Goal: Task Accomplishment & Management: Manage account settings

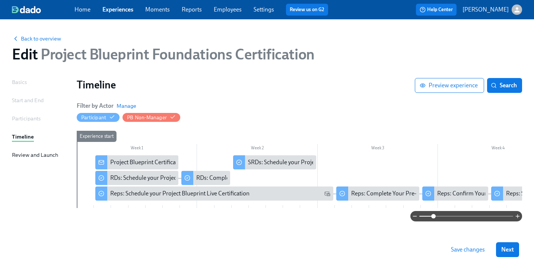
scroll to position [0, 53]
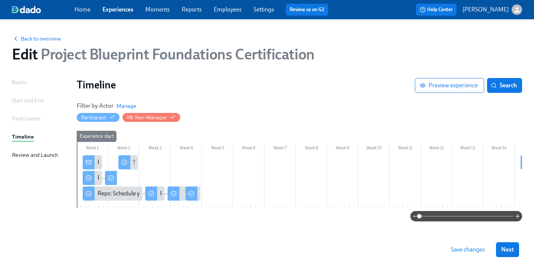
click at [113, 177] on circle at bounding box center [110, 178] width 5 height 5
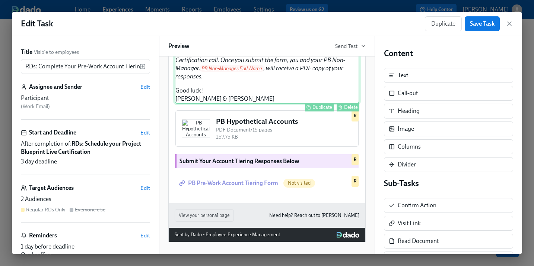
scroll to position [287, 0]
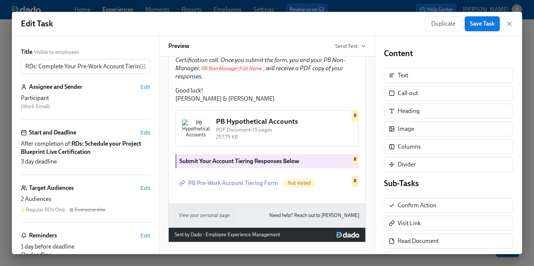
click at [480, 24] on span "Save Task" at bounding box center [482, 23] width 25 height 7
click at [448, 22] on span "Duplicate" at bounding box center [443, 23] width 24 height 7
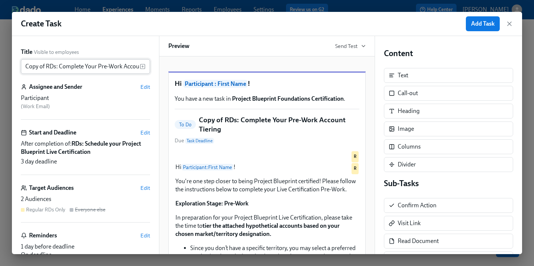
click at [32, 69] on input "Copy of RDs: Complete Your Pre-Work Account Tiering" at bounding box center [80, 66] width 119 height 15
drag, startPoint x: 45, startPoint y: 68, endPoint x: 18, endPoint y: 67, distance: 26.8
click at [18, 67] on div "Title Visible to employees Copy of RDs: Complete Your Pre-Work Account Tiering …" at bounding box center [85, 145] width 147 height 218
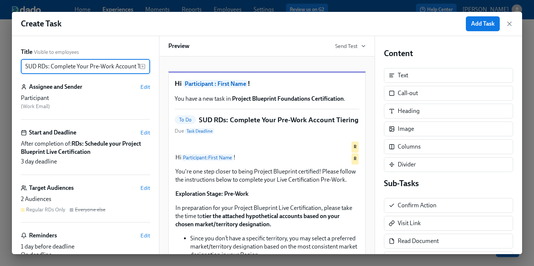
scroll to position [26, 0]
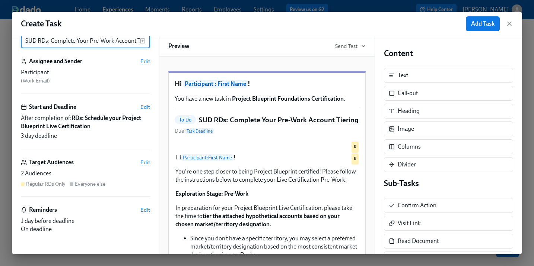
type input "SUD RDs: Complete Your Pre-Work Account Tiering"
click at [100, 169] on div "Target Audiences Edit 2 Audiences Regular RDs Only Everyone else" at bounding box center [85, 178] width 129 height 39
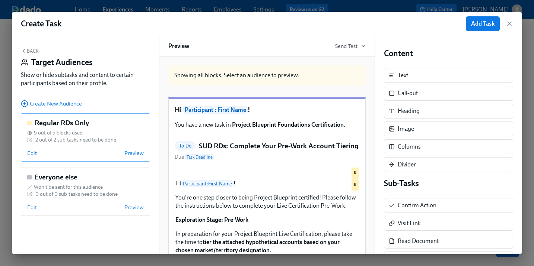
click at [95, 150] on div "Edit Preview" at bounding box center [85, 153] width 116 height 7
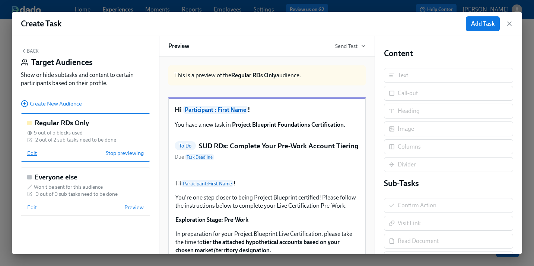
click at [34, 152] on span "Edit" at bounding box center [32, 153] width 10 height 7
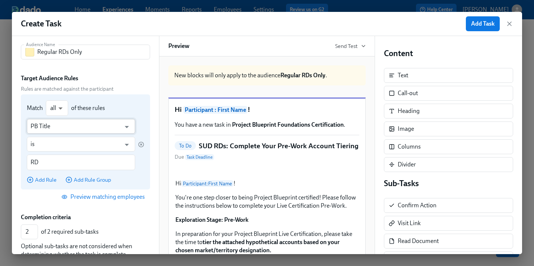
scroll to position [51, 0]
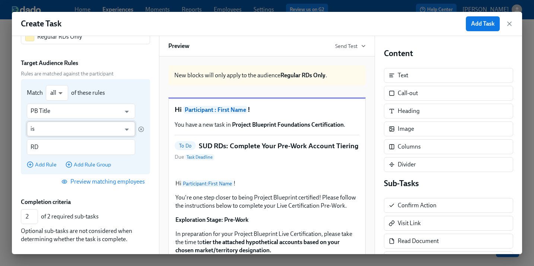
click at [49, 131] on input "is" at bounding box center [76, 129] width 90 height 15
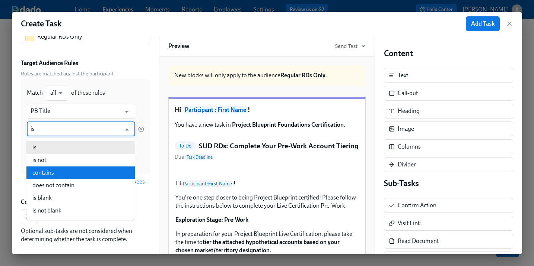
click at [49, 169] on li "contains" at bounding box center [80, 173] width 108 height 13
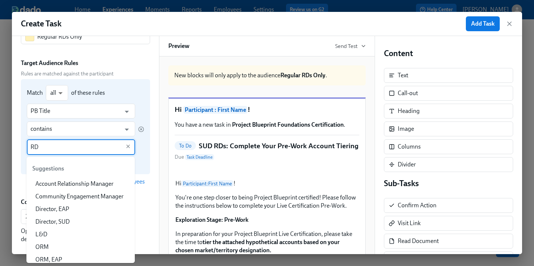
scroll to position [55, 0]
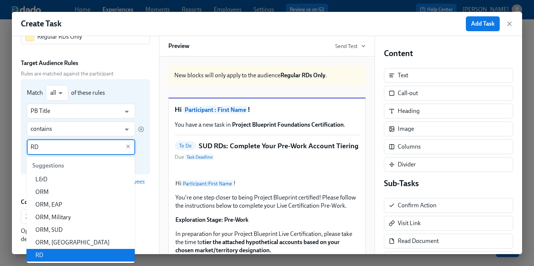
click at [44, 147] on input "RD" at bounding box center [76, 148] width 90 height 16
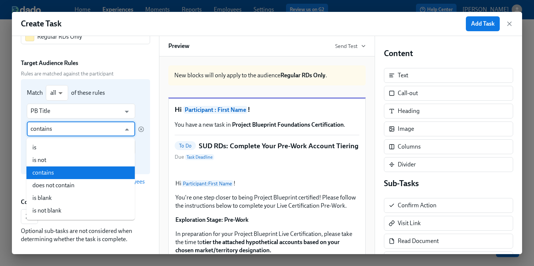
click at [57, 131] on input "contains" at bounding box center [76, 129] width 90 height 15
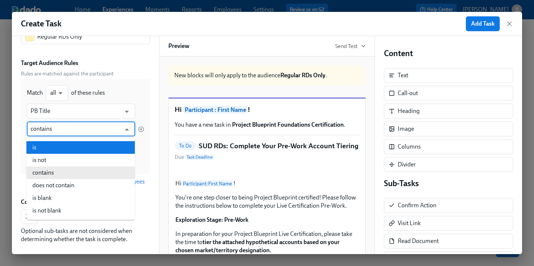
click at [48, 150] on li "is" at bounding box center [80, 147] width 108 height 13
type input "is"
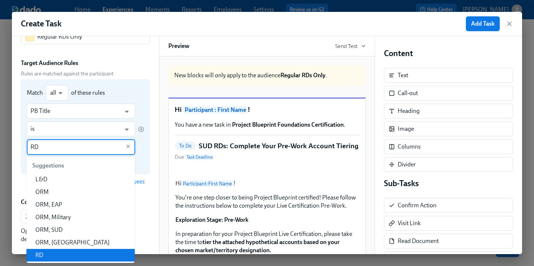
drag, startPoint x: 49, startPoint y: 144, endPoint x: 23, endPoint y: 144, distance: 25.7
click at [23, 144] on div "Match all all ​ of these rules PB Title ​ is ​ RD ​ Add Rule Add Rule Group" at bounding box center [85, 126] width 129 height 95
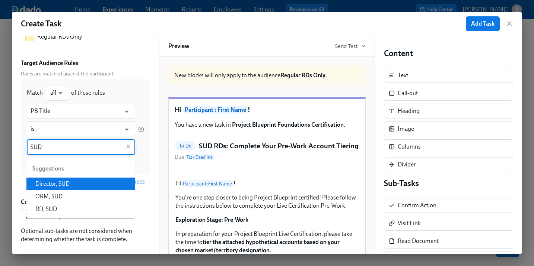
click at [55, 186] on li "Director, SUD" at bounding box center [80, 184] width 108 height 13
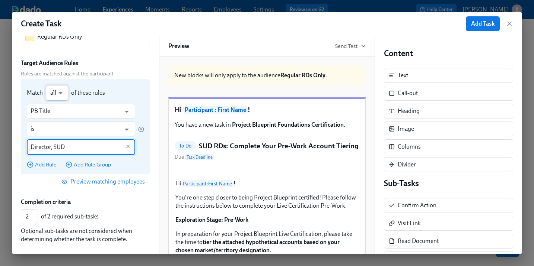
type input "Director, SUD"
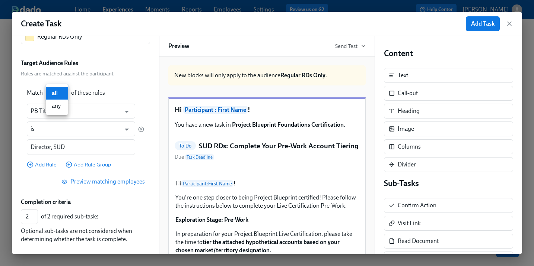
click at [57, 99] on body "Home Experiences Moments Reports Employees Settings Review us on G2 Help Center…" at bounding box center [267, 136] width 534 height 272
click at [58, 106] on li "any" at bounding box center [57, 106] width 22 height 13
type input "any"
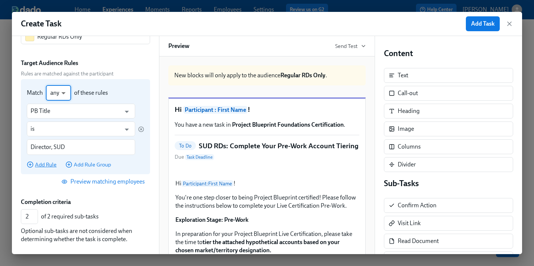
click at [49, 164] on span "Add Rule" at bounding box center [42, 164] width 30 height 7
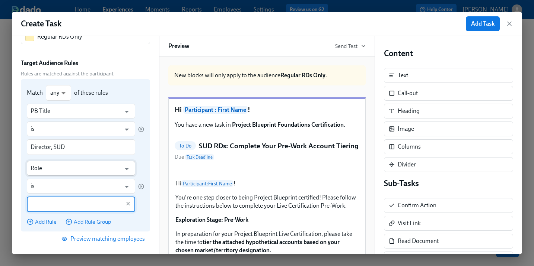
click at [51, 172] on input "Role" at bounding box center [76, 168] width 90 height 15
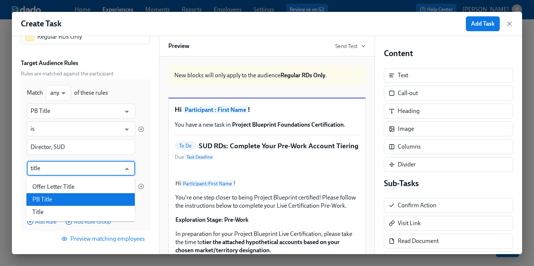
click at [52, 200] on li "PB Title" at bounding box center [80, 199] width 108 height 13
type input "PB Title"
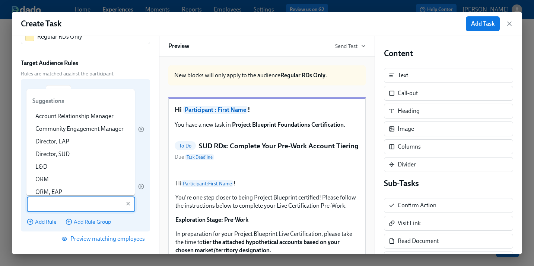
click at [49, 204] on input "text" at bounding box center [76, 205] width 90 height 16
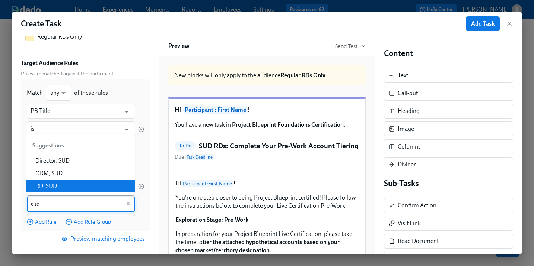
click at [51, 188] on li "RD, SUD" at bounding box center [80, 186] width 108 height 13
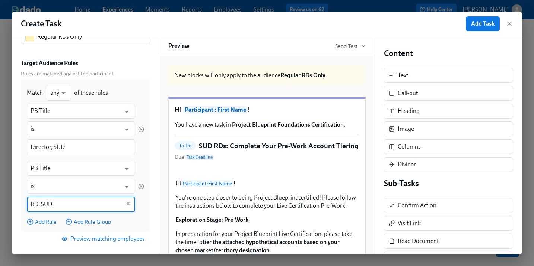
type input "RD, SUD"
click at [108, 239] on span "Preview matching employees" at bounding box center [104, 239] width 82 height 7
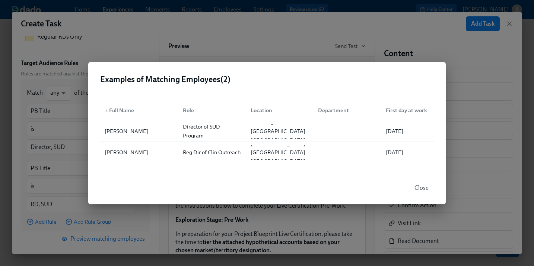
click at [417, 188] on span "Close" at bounding box center [421, 188] width 14 height 7
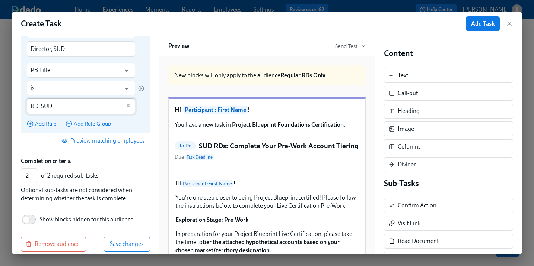
scroll to position [158, 0]
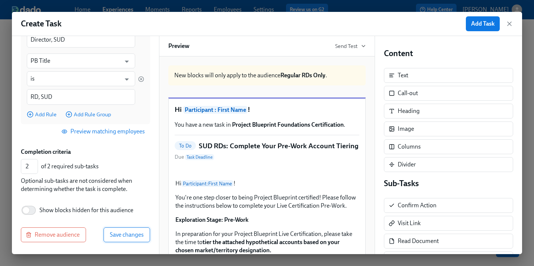
click at [132, 235] on span "Save changes" at bounding box center [127, 234] width 34 height 7
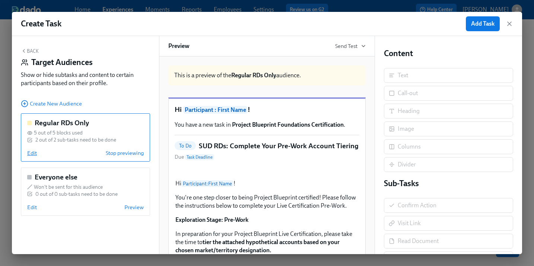
click at [30, 152] on span "Edit" at bounding box center [32, 153] width 10 height 7
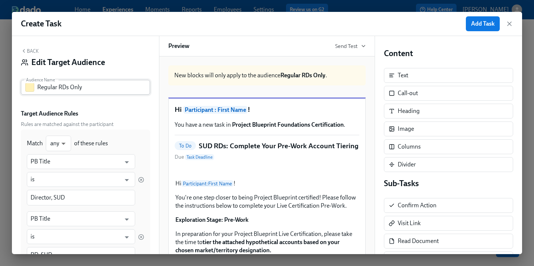
drag, startPoint x: 58, startPoint y: 93, endPoint x: 56, endPoint y: 89, distance: 4.0
click at [58, 93] on input "Regular RDs Only" at bounding box center [93, 87] width 113 height 15
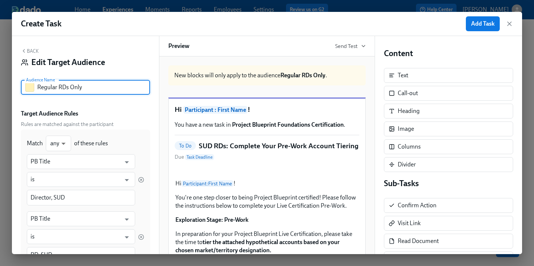
drag, startPoint x: 57, startPoint y: 88, endPoint x: 29, endPoint y: 88, distance: 27.2
click at [29, 88] on div "Regular RDs Only Audience Name" at bounding box center [85, 87] width 129 height 15
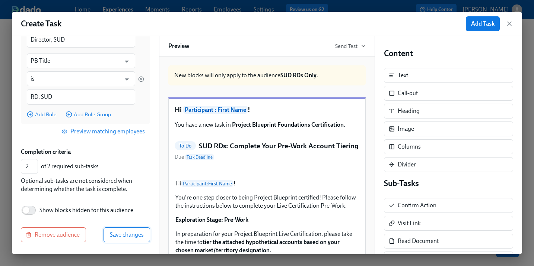
type input "SUD RDs Only"
click at [125, 235] on span "Save changes" at bounding box center [127, 234] width 34 height 7
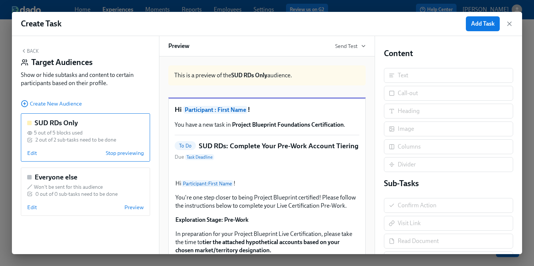
click at [28, 50] on button "Back" at bounding box center [30, 51] width 18 height 6
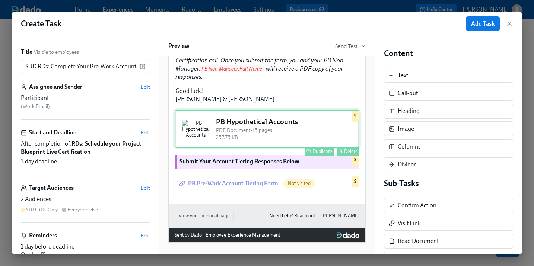
scroll to position [313, 0]
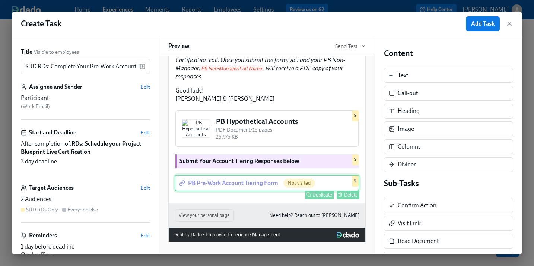
click at [226, 188] on div "PB Pre-Work Account Tiering Form Not visited Duplicate Delete S" at bounding box center [267, 183] width 185 height 16
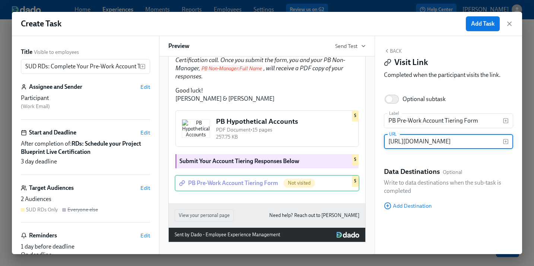
scroll to position [0, 0]
click at [421, 142] on input "https://docs.google.com/forms/d/e/1FAIpQLScGInkZBnQcXNZDnzlMkrixRuhgJ7pjzMUjKi8…" at bounding box center [443, 141] width 119 height 15
paste input "f0kEwvT2ec7fgzpHdQ68juw4cqPGVcNK8WJCznG7FhE3qPlQ/viewform?usp=header"
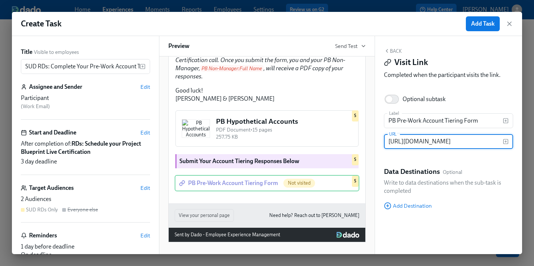
scroll to position [0, 221]
type input "https://docs.google.com/forms/d/e/1FAIpQLSf0kEwvT2ec7fgzpHdQ68juw4cqPGVcNK8WJCz…"
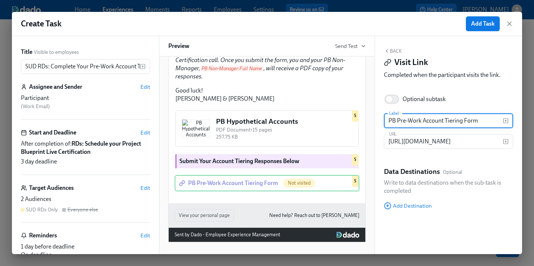
click at [477, 123] on input "PB Pre-Work Account Tiering Form" at bounding box center [443, 120] width 119 height 15
type input "PB Pre-Work Account Tiering Form (SUD)"
click at [429, 162] on div "Back Visit Link Completed when the participant visits the link. Optional subtas…" at bounding box center [448, 145] width 147 height 218
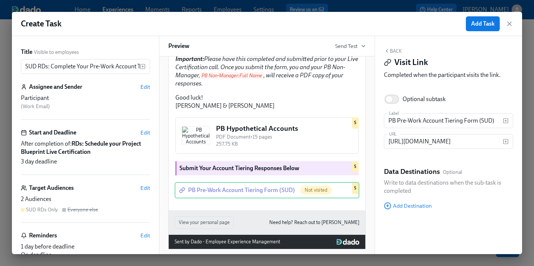
scroll to position [221, 0]
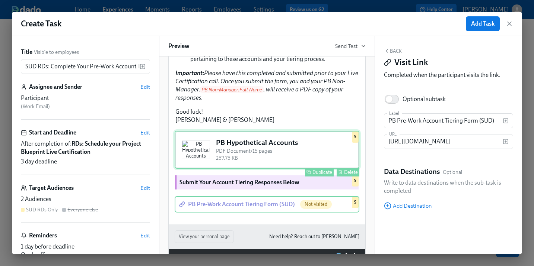
click at [333, 169] on div "PB Hypothetical Accounts PDF Document • 15 pages 257.75 KB Duplicate Delete S" at bounding box center [267, 150] width 185 height 38
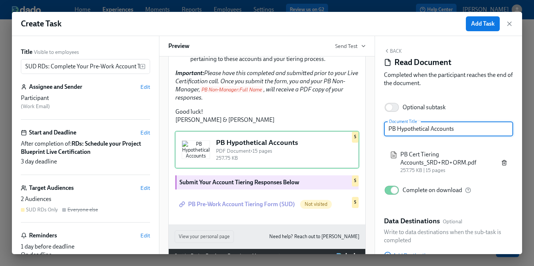
click at [505, 162] on icon "button" at bounding box center [504, 163] width 6 height 6
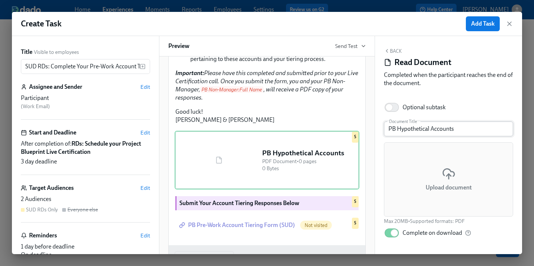
click at [430, 129] on input "PB Hypothetical Accounts" at bounding box center [448, 129] width 129 height 15
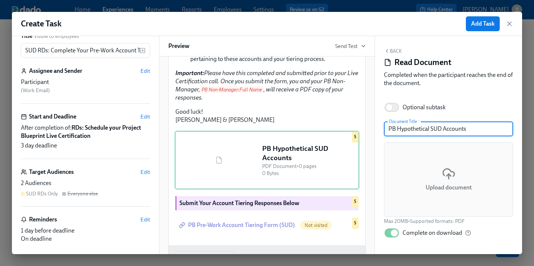
scroll to position [26, 0]
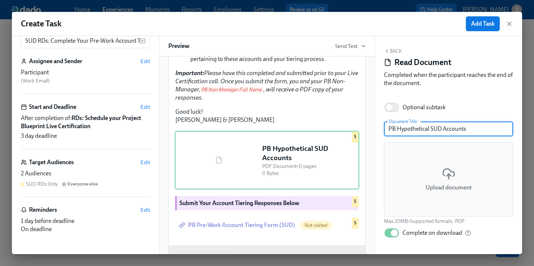
type input "PB Hypothetical SUD Accounts"
click at [76, 169] on div "Target Audiences Edit 2 Audiences SUD RDs Only Everyone else" at bounding box center [85, 178] width 129 height 39
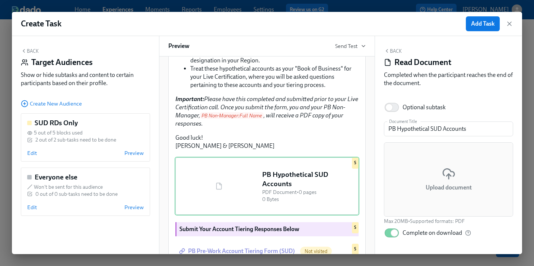
scroll to position [247, 0]
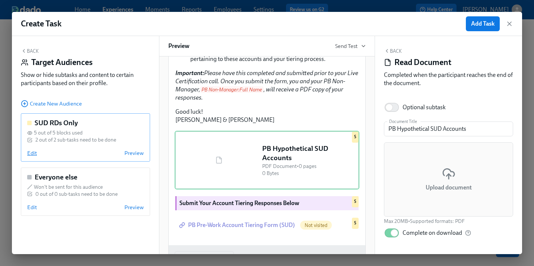
click at [30, 156] on span "Edit" at bounding box center [32, 153] width 10 height 7
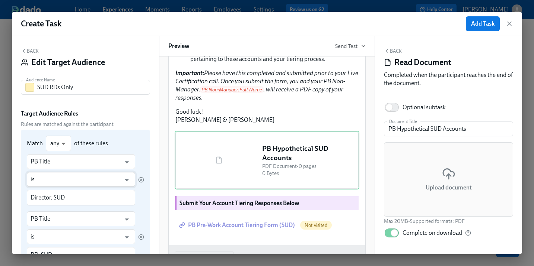
scroll to position [131, 0]
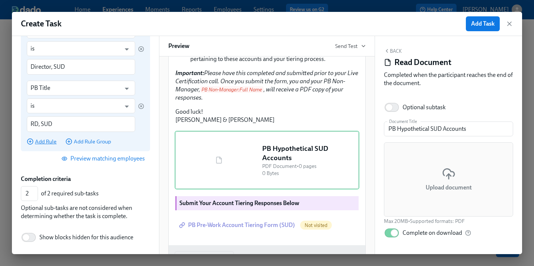
click at [41, 140] on span "Add Rule" at bounding box center [42, 141] width 30 height 7
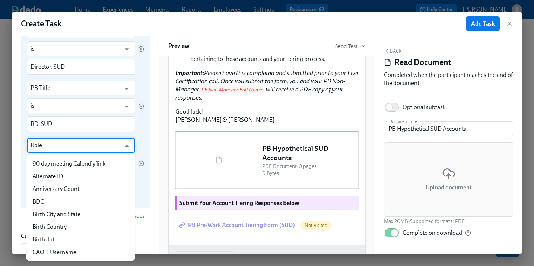
click at [58, 148] on input "Role" at bounding box center [76, 145] width 90 height 15
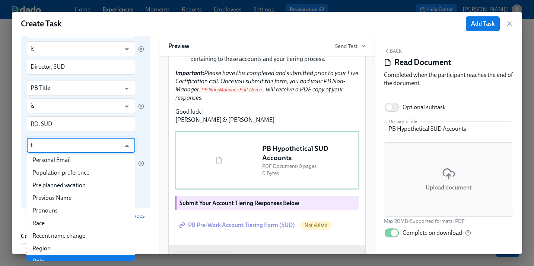
scroll to position [0, 0]
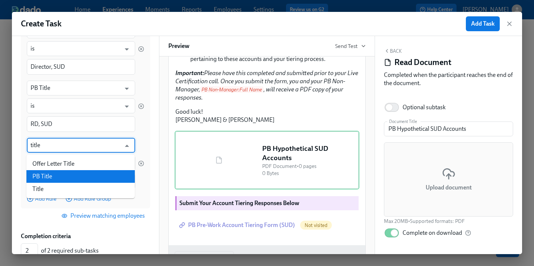
click at [64, 178] on li "PB Title" at bounding box center [80, 176] width 108 height 13
type input "PB Title"
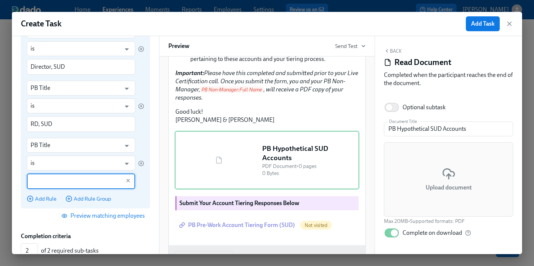
click at [58, 183] on input "text" at bounding box center [76, 182] width 90 height 16
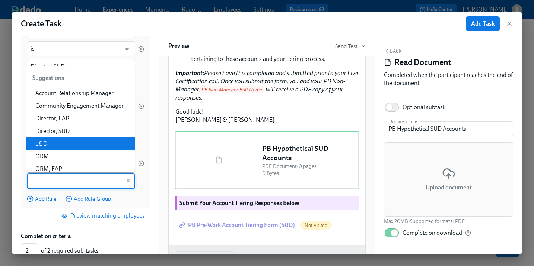
click at [73, 147] on li "L&D" at bounding box center [80, 144] width 108 height 13
type input "L&D"
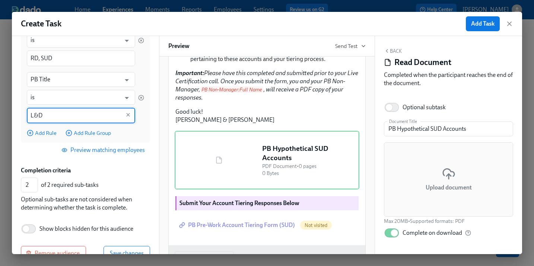
scroll to position [215, 0]
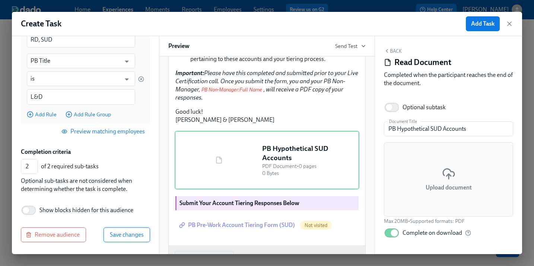
click at [124, 237] on span "Save changes" at bounding box center [127, 234] width 34 height 7
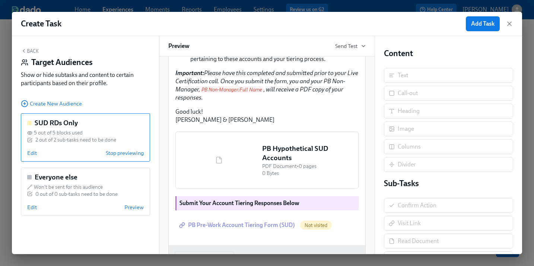
click at [33, 51] on button "Back" at bounding box center [30, 51] width 18 height 6
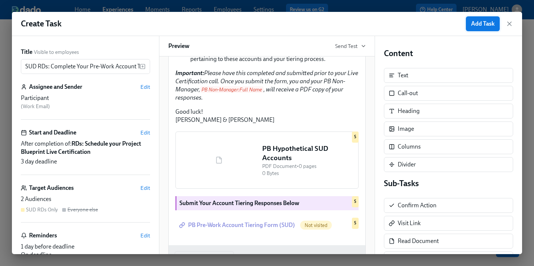
click at [481, 23] on span "Add Task" at bounding box center [482, 23] width 23 height 7
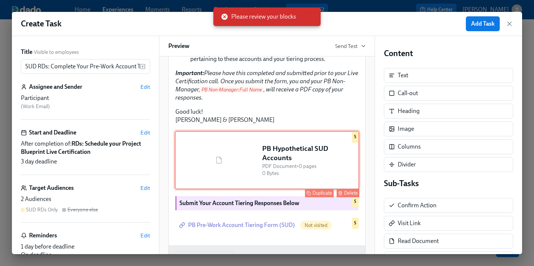
click at [263, 190] on div "PB Hypothetical SUD Accounts PDF Document • 0 pages 0 Bytes Duplicate Delete S" at bounding box center [267, 160] width 185 height 59
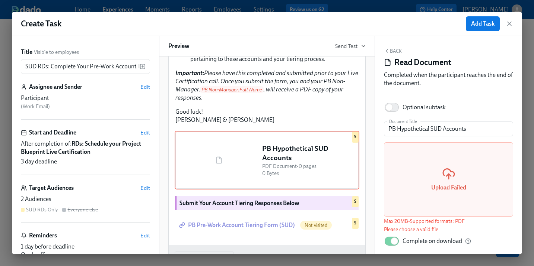
click at [443, 176] on icon at bounding box center [448, 173] width 13 height 13
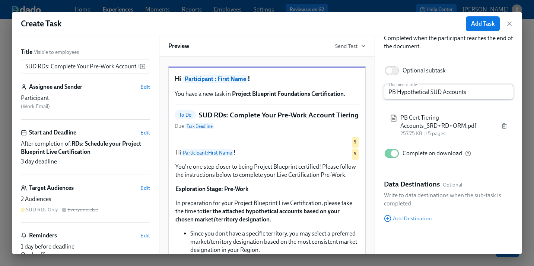
scroll to position [0, 0]
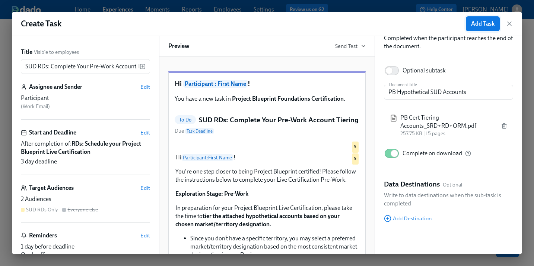
click at [476, 26] on span "Add Task" at bounding box center [482, 23] width 23 height 7
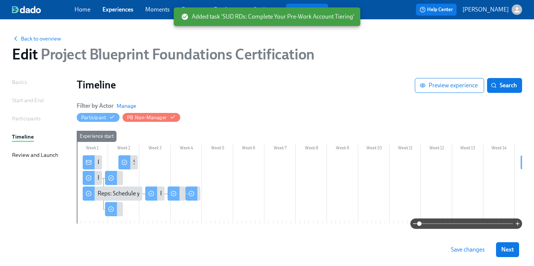
click at [471, 250] on span "Save changes" at bounding box center [468, 249] width 34 height 7
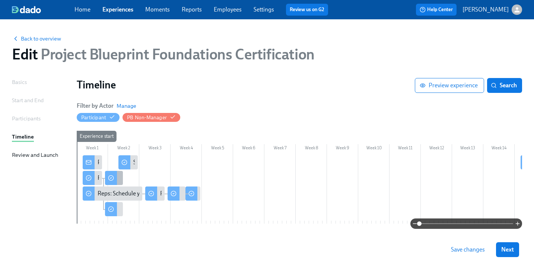
click at [110, 177] on icon at bounding box center [111, 178] width 6 height 6
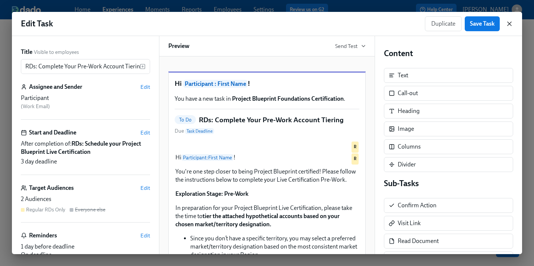
click at [508, 22] on icon "button" at bounding box center [509, 24] width 4 height 4
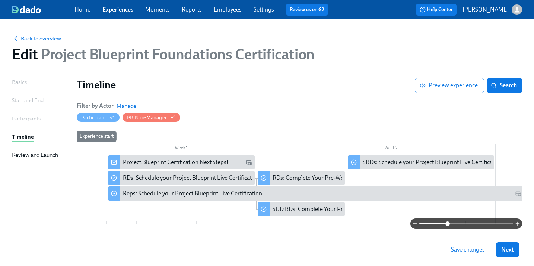
drag, startPoint x: 418, startPoint y: 223, endPoint x: 447, endPoint y: 223, distance: 28.7
click at [447, 223] on span at bounding box center [447, 224] width 4 height 4
click at [475, 250] on span "Save changes" at bounding box center [468, 249] width 34 height 7
click at [301, 210] on div "SUD RDs: Complete Your Pre-Work Account Tiering" at bounding box center [337, 209] width 130 height 8
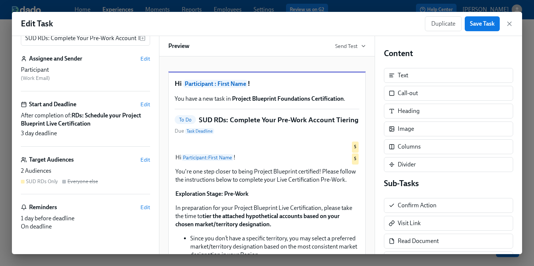
scroll to position [49, 0]
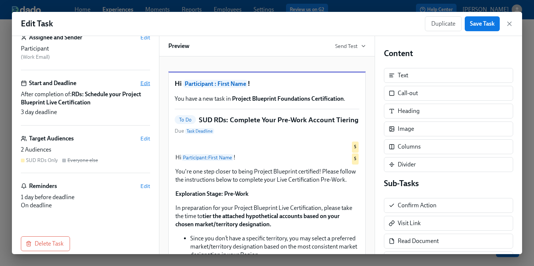
click at [146, 81] on span "Edit" at bounding box center [145, 83] width 10 height 7
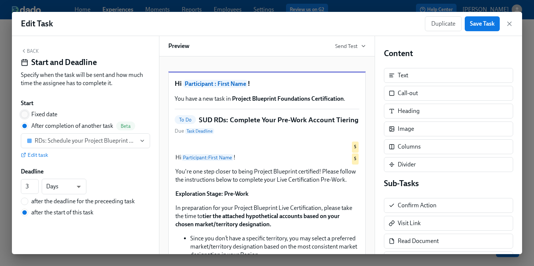
click at [27, 115] on input "Fixed date" at bounding box center [24, 114] width 7 height 7
radio input "true"
radio input "false"
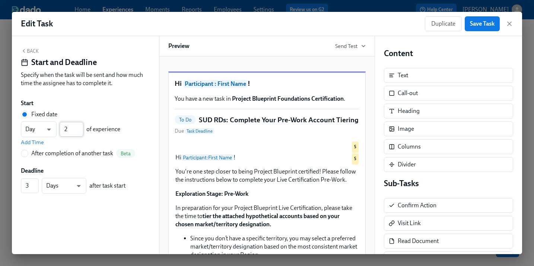
click at [79, 128] on input "2" at bounding box center [72, 129] width 24 height 15
click at [79, 128] on input "3" at bounding box center [72, 129] width 24 height 15
click at [79, 128] on input "4" at bounding box center [72, 129] width 24 height 15
click at [79, 128] on input "5" at bounding box center [72, 129] width 24 height 15
click at [79, 128] on input "6" at bounding box center [72, 129] width 24 height 15
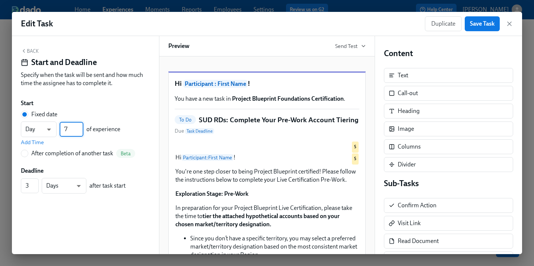
click at [79, 128] on input "7" at bounding box center [72, 129] width 24 height 15
click at [79, 128] on input "8" at bounding box center [72, 129] width 24 height 15
click at [79, 128] on input "9" at bounding box center [72, 129] width 24 height 15
click at [79, 128] on input "10" at bounding box center [72, 129] width 24 height 15
click at [80, 132] on input "9" at bounding box center [72, 129] width 24 height 15
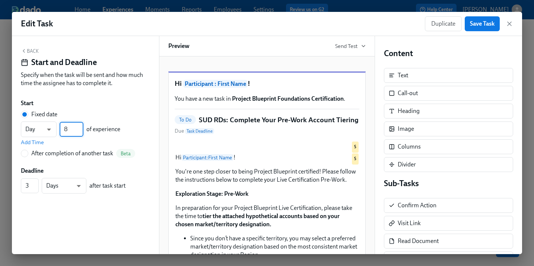
type input "8"
click at [80, 132] on input "8" at bounding box center [72, 129] width 24 height 15
click at [487, 24] on span "Save Task" at bounding box center [482, 23] width 25 height 7
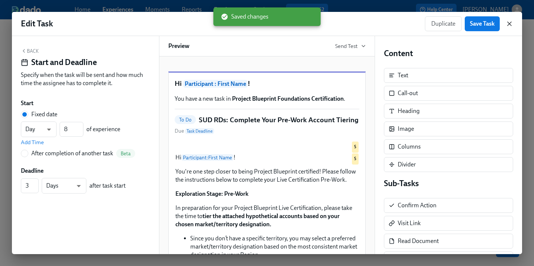
click at [507, 23] on icon "button" at bounding box center [508, 23] width 7 height 7
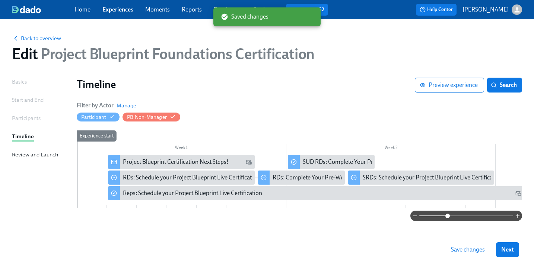
click at [463, 252] on span "Save changes" at bounding box center [468, 249] width 34 height 7
click at [463, 249] on span "Save changes" at bounding box center [468, 249] width 34 height 7
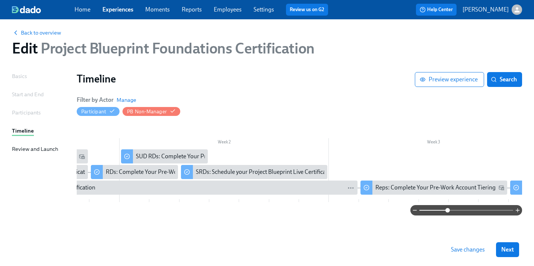
scroll to position [0, 17]
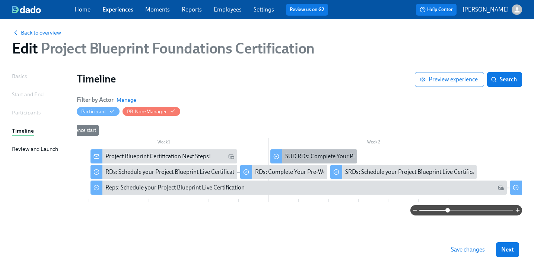
click at [308, 153] on div "SUD RDs: Complete Your Pre-Work Account Tiering" at bounding box center [350, 157] width 130 height 8
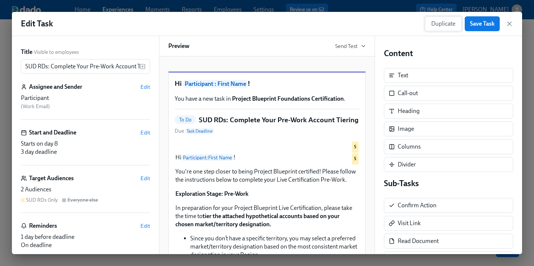
click at [439, 28] on button "Duplicate" at bounding box center [443, 23] width 37 height 15
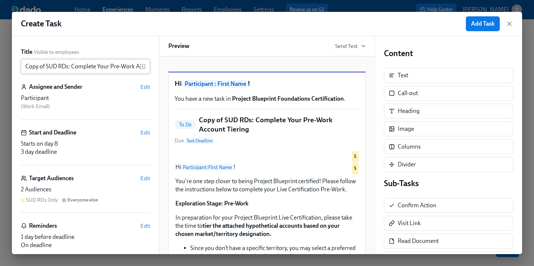
click at [62, 67] on input "Copy of SUD RDs: Complete Your Pre-Work Account Tiering" at bounding box center [80, 66] width 119 height 15
drag, startPoint x: 58, startPoint y: 68, endPoint x: -5, endPoint y: 65, distance: 62.9
click at [0, 65] on html "Home Experiences Moments Reports Employees Settings Review us on G2 Help Center…" at bounding box center [267, 130] width 534 height 272
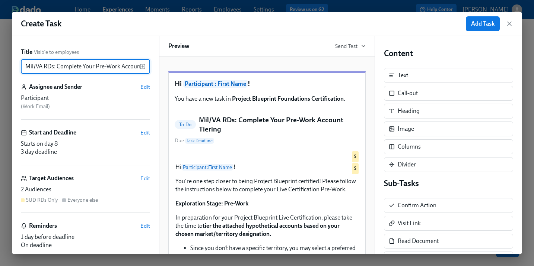
click at [33, 67] on input "Mil/VA RDs: Complete Your Pre-Work Account Tiering" at bounding box center [80, 66] width 119 height 15
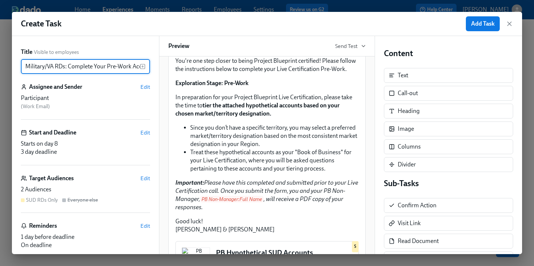
scroll to position [121, 0]
type input "Military/VA RDs: Complete Your Pre-Work Account Tiering"
click at [63, 188] on div "2 Audiences" at bounding box center [85, 190] width 129 height 8
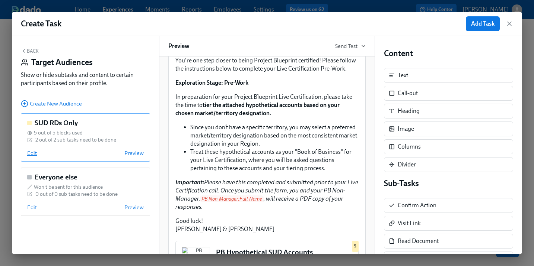
click at [31, 154] on span "Edit" at bounding box center [32, 153] width 10 height 7
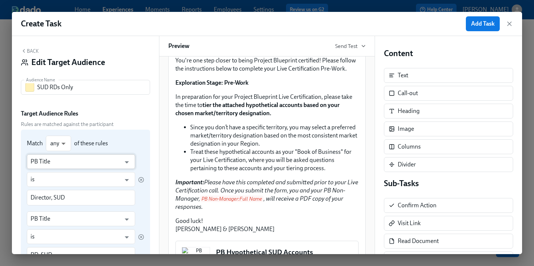
scroll to position [61, 0]
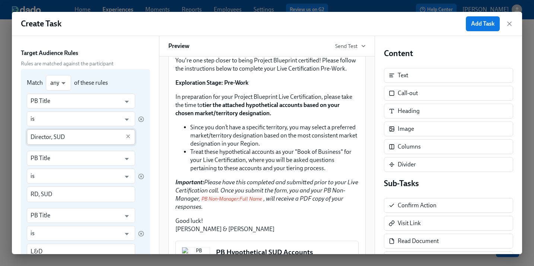
click at [65, 139] on input "Director, SUD" at bounding box center [76, 137] width 90 height 16
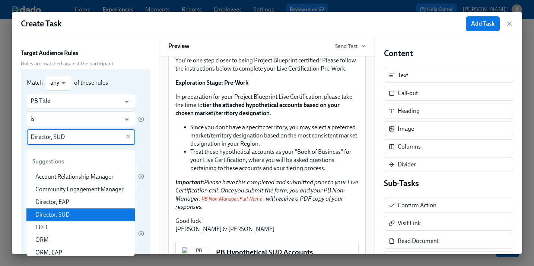
drag, startPoint x: 69, startPoint y: 140, endPoint x: 24, endPoint y: 138, distance: 44.7
click at [24, 138] on div "Match any any ​ of these rules PB Title ​ is ​ Director, SUD ​ PB Title ​ is ​ …" at bounding box center [85, 174] width 129 height 210
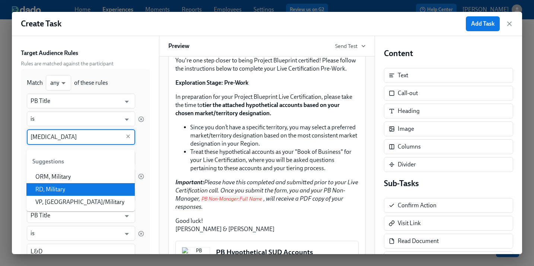
click at [45, 187] on li "RD, Military" at bounding box center [80, 189] width 108 height 13
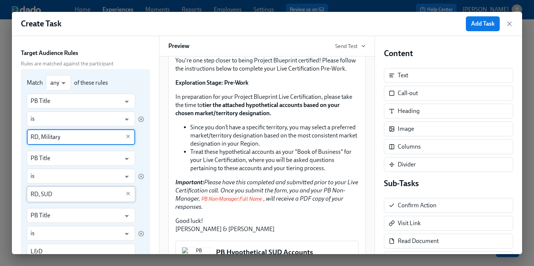
type input "RD, Military"
click at [50, 195] on input "RD, SUD" at bounding box center [76, 195] width 90 height 16
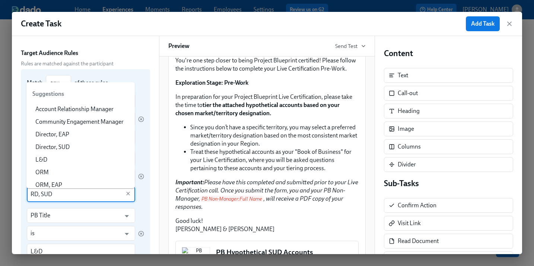
scroll to position [93, 0]
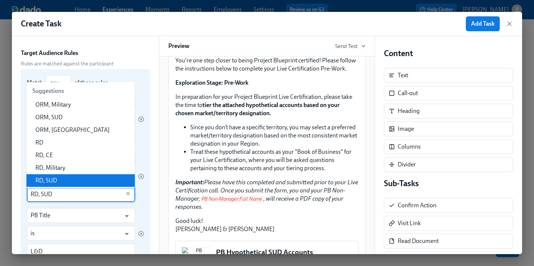
drag, startPoint x: 60, startPoint y: 195, endPoint x: 23, endPoint y: 193, distance: 36.5
click at [23, 193] on div "Match any any ​ of these rules PB Title ​ is ​ RD, Military ​ PB Title ​ is ​ R…" at bounding box center [85, 174] width 129 height 210
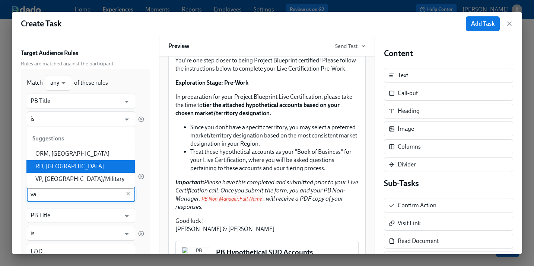
click at [39, 163] on li "RD, VA" at bounding box center [80, 166] width 108 height 13
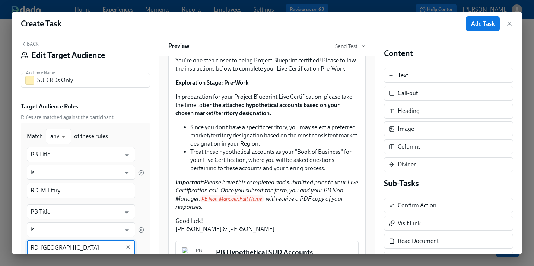
scroll to position [7, 0]
type input "RD, VA"
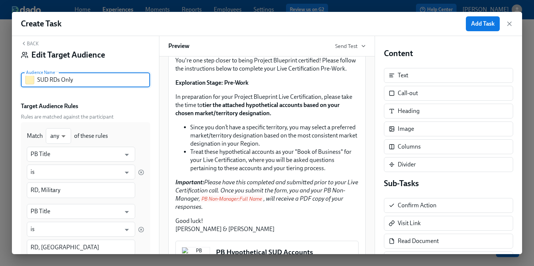
click at [45, 80] on input "SUD RDs Only" at bounding box center [93, 80] width 113 height 15
drag, startPoint x: 46, startPoint y: 81, endPoint x: 35, endPoint y: 81, distance: 11.2
click at [35, 81] on div "SUD RDs Only Audience Name" at bounding box center [85, 80] width 129 height 15
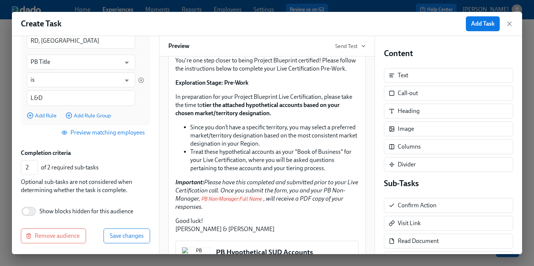
scroll to position [215, 0]
type input "Mil/VA RDs Only"
click at [124, 233] on span "Save changes" at bounding box center [127, 234] width 34 height 7
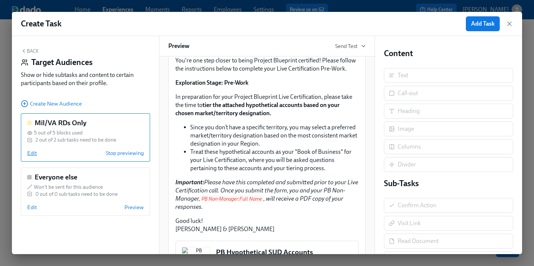
click at [27, 155] on span "Edit" at bounding box center [32, 153] width 10 height 7
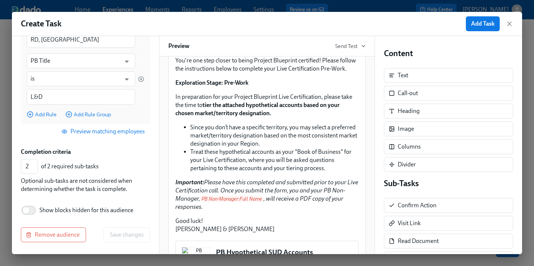
click at [114, 135] on span "Preview matching employees" at bounding box center [104, 131] width 82 height 7
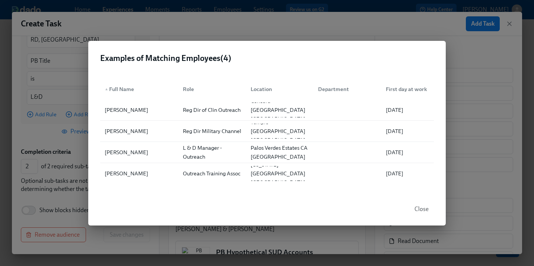
click at [426, 211] on span "Close" at bounding box center [421, 209] width 14 height 7
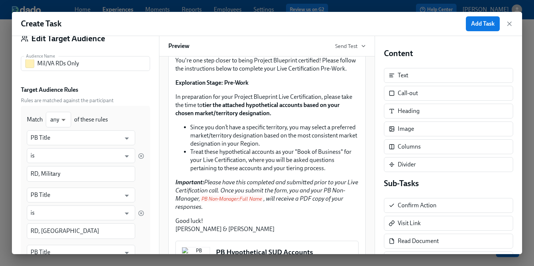
scroll to position [0, 0]
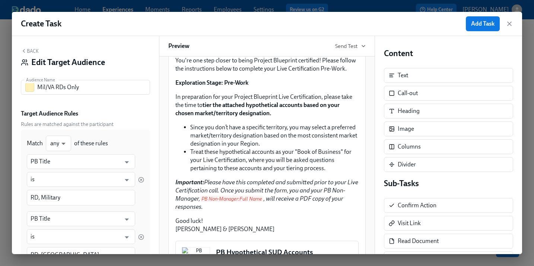
click at [31, 49] on button "Back" at bounding box center [30, 51] width 18 height 6
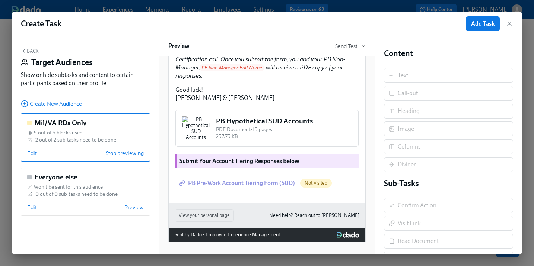
scroll to position [349, 0]
click at [263, 184] on div "PB Pre-Work Account Tiering Form (SUD) Not visited Duplicate" at bounding box center [267, 183] width 185 height 16
drag, startPoint x: 288, startPoint y: 161, endPoint x: 278, endPoint y: 175, distance: 16.9
click at [288, 161] on div "Submit Your Account Tiering Responses Below Duplicate" at bounding box center [267, 162] width 185 height 16
click at [277, 180] on div "PB Pre-Work Account Tiering Form (SUD) Not visited Duplicate" at bounding box center [267, 183] width 185 height 16
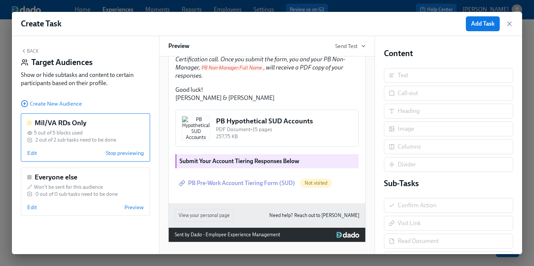
click at [24, 50] on icon "button" at bounding box center [23, 50] width 1 height 3
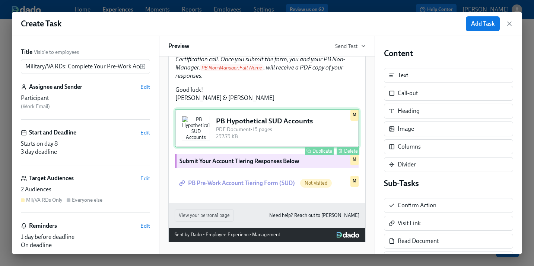
scroll to position [323, 0]
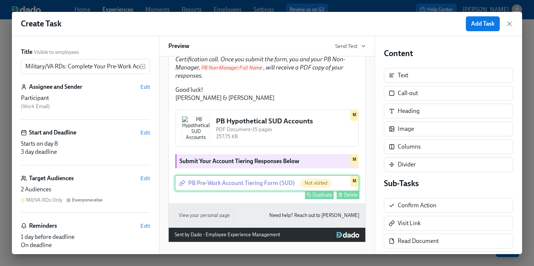
click at [249, 188] on div "PB Pre-Work Account Tiering Form (SUD) Not visited Duplicate Delete M" at bounding box center [267, 183] width 185 height 16
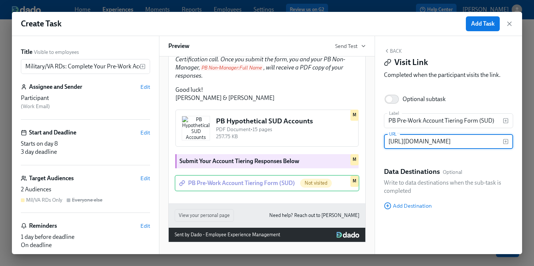
scroll to position [0, 0]
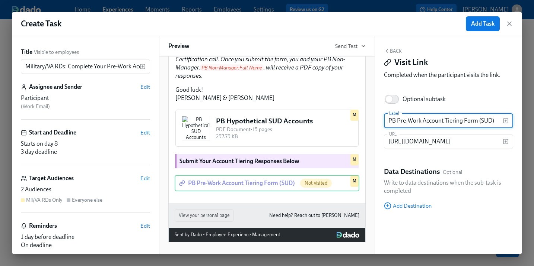
drag, startPoint x: 451, startPoint y: 120, endPoint x: 476, endPoint y: 122, distance: 24.6
click at [451, 120] on input "PB Pre-Work Account Tiering Form (SUD)" at bounding box center [443, 120] width 119 height 15
drag, startPoint x: 480, startPoint y: 121, endPoint x: 489, endPoint y: 122, distance: 9.7
click at [489, 122] on input "PB Pre-Work Account Tiering Form (SUD)" at bounding box center [443, 120] width 119 height 15
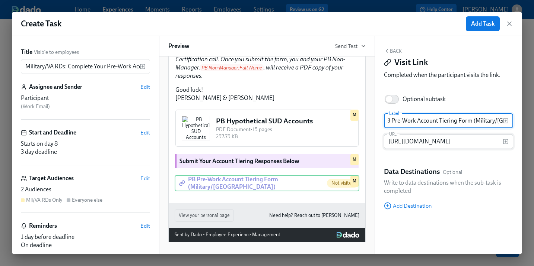
type input "PB Pre-Work Account Tiering Form (Military/VA)"
click at [462, 140] on input "https://docs.google.com/forms/d/e/1FAIpQLSf0kEwvT2ec7fgzpHdQ68juw4cqPGVcNK8WJCz…" at bounding box center [443, 141] width 119 height 15
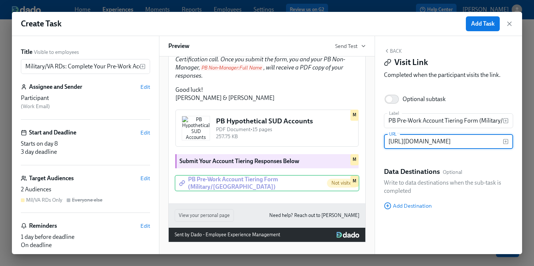
click at [462, 140] on input "https://docs.google.com/forms/d/e/1FAIpQLSf0kEwvT2ec7fgzpHdQ68juw4cqPGVcNK8WJCz…" at bounding box center [443, 141] width 119 height 15
paste input "drXprHU2RS7UCHT5MuSYP8JpCJj047zbfIjKoXNBsTpDOKBA"
type input "https://docs.google.com/forms/d/e/1FAIpQLSdrXprHU2RS7UCHT5MuSYP8JpCJj047zbfIjKo…"
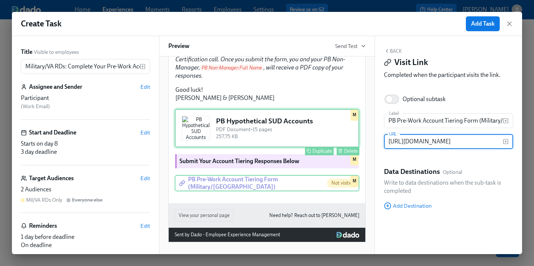
click at [319, 129] on div "PB Hypothetical SUD Accounts PDF Document • 15 pages 257.75 KB Duplicate Delete…" at bounding box center [267, 128] width 185 height 39
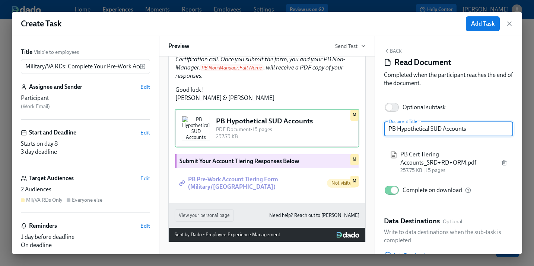
drag, startPoint x: 440, startPoint y: 129, endPoint x: 431, endPoint y: 129, distance: 9.7
click at [431, 129] on input "PB Hypothetical SUD Accounts" at bounding box center [448, 129] width 129 height 15
type input "PB Hypothetical Military/VA Accounts"
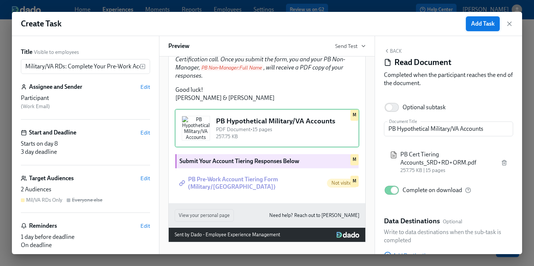
click at [475, 26] on span "Add Task" at bounding box center [482, 23] width 23 height 7
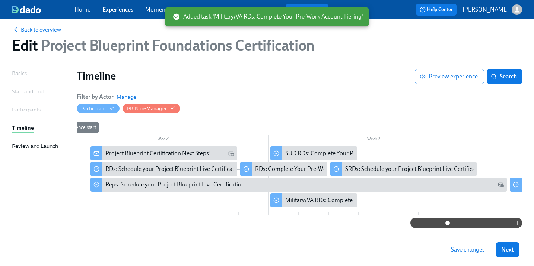
click at [458, 251] on span "Save changes" at bounding box center [468, 249] width 34 height 7
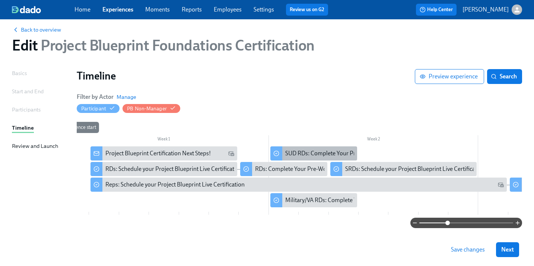
click at [332, 153] on div "SUD RDs: Complete Your Pre-Work Account Tiering" at bounding box center [350, 154] width 130 height 8
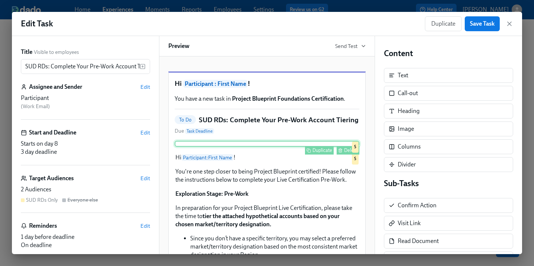
scroll to position [1, 0]
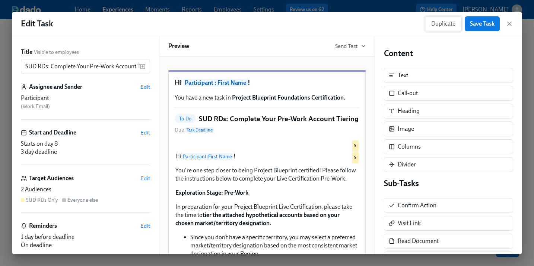
click at [436, 26] on span "Duplicate" at bounding box center [443, 23] width 24 height 7
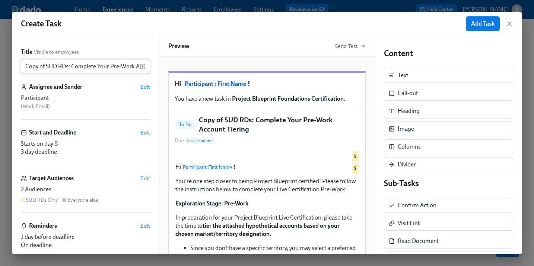
click at [58, 68] on input "Copy of SUD RDs: Complete Your Pre-Work Account Tiering" at bounding box center [80, 66] width 119 height 15
drag, startPoint x: 58, startPoint y: 67, endPoint x: -1, endPoint y: 66, distance: 59.5
click at [0, 66] on html "Home Experiences Moments Reports Employees Settings Review us on G2 Help Center…" at bounding box center [267, 135] width 534 height 288
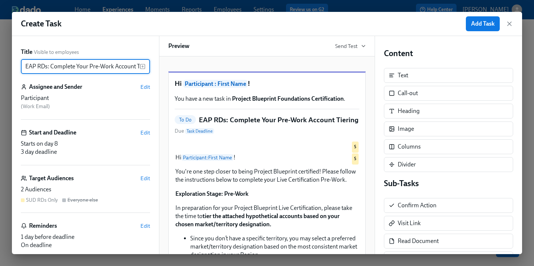
type input "EAP RDs: Complete Your Pre-Work Account Tiering"
click at [60, 179] on h6 "Target Audiences" at bounding box center [51, 179] width 45 height 8
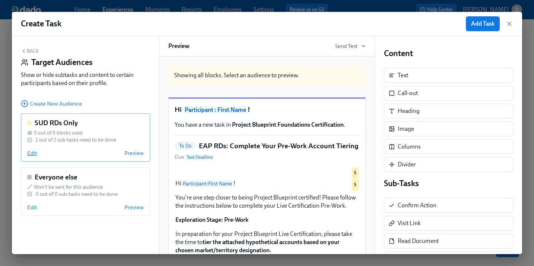
click at [29, 153] on span "Edit" at bounding box center [32, 153] width 10 height 7
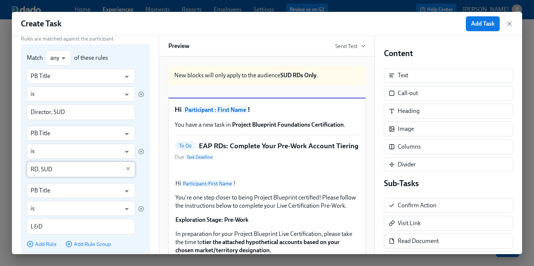
scroll to position [63, 0]
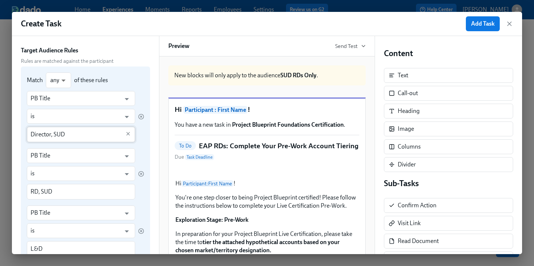
click at [60, 134] on input "Director, SUD" at bounding box center [76, 135] width 90 height 16
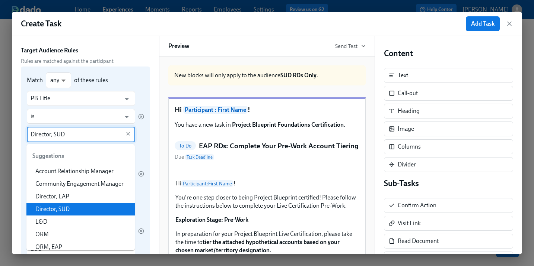
click at [60, 136] on input "Director, SUD" at bounding box center [76, 135] width 90 height 16
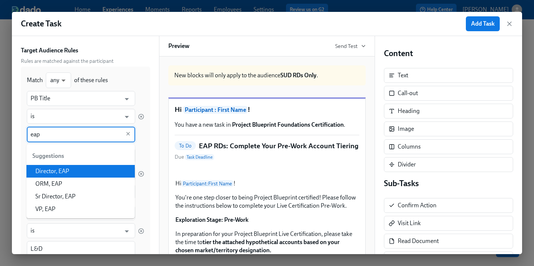
click at [72, 168] on li "Director, EAP" at bounding box center [80, 171] width 108 height 13
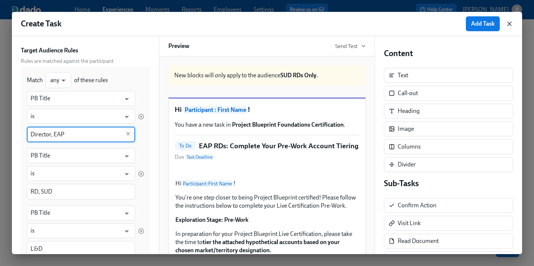
type input "Director, EAP"
click at [512, 22] on icon "button" at bounding box center [508, 23] width 7 height 7
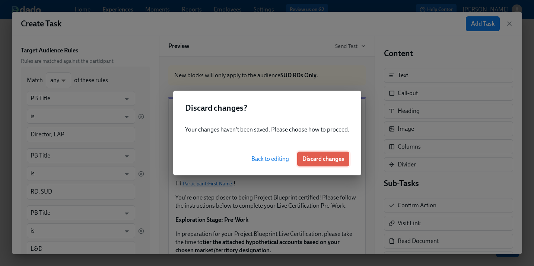
click at [333, 161] on span "Discard changes" at bounding box center [323, 159] width 42 height 7
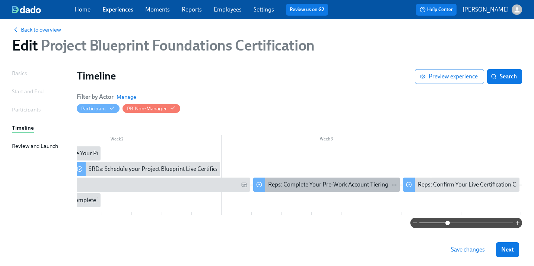
scroll to position [0, 358]
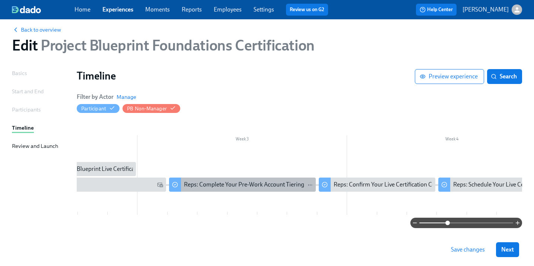
click at [261, 184] on div "Reps: Complete Your Pre-Work Account Tiering" at bounding box center [244, 185] width 120 height 8
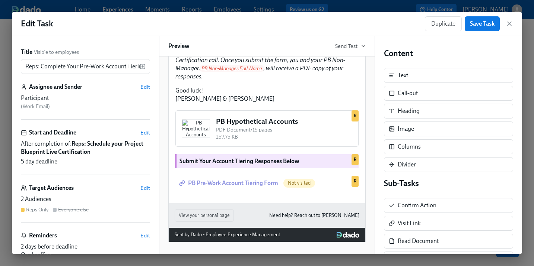
scroll to position [275, 0]
click at [81, 199] on div "2 Audiences" at bounding box center [85, 199] width 129 height 8
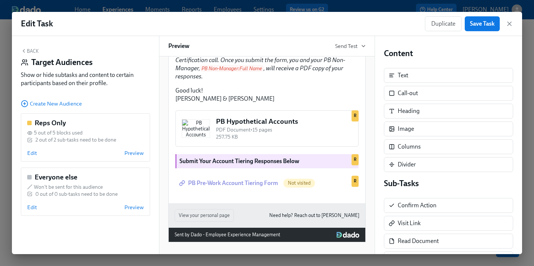
scroll to position [301, 0]
click at [34, 153] on span "Edit" at bounding box center [32, 153] width 10 height 7
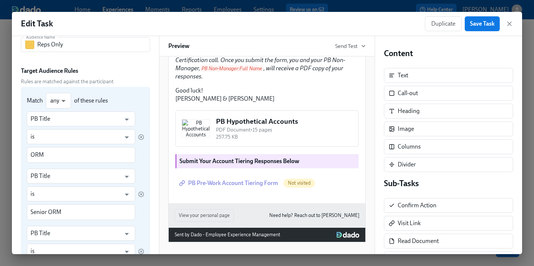
scroll to position [0, 0]
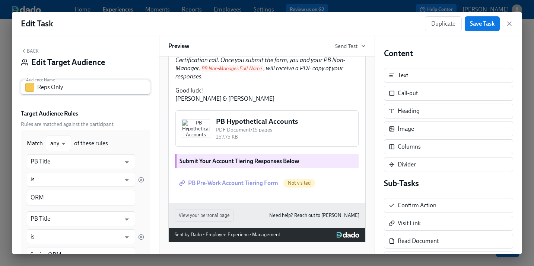
click at [42, 89] on input "Reps Only" at bounding box center [93, 87] width 113 height 15
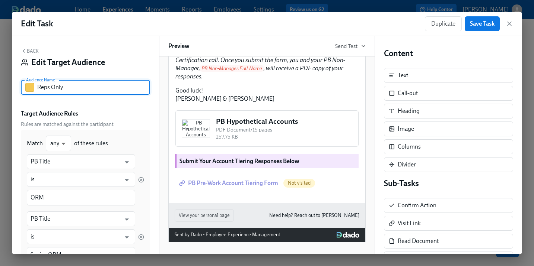
click at [39, 89] on input "Reps Only" at bounding box center [93, 87] width 113 height 15
type input "Reg Reps Only"
click at [473, 28] on button "Save Task" at bounding box center [481, 23] width 35 height 15
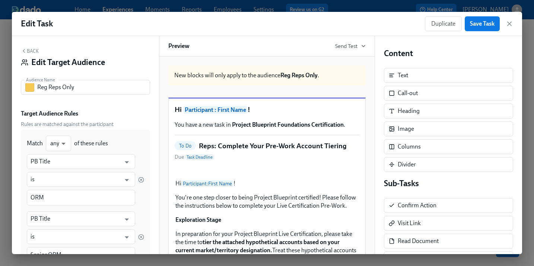
click at [37, 54] on button "Back" at bounding box center [30, 51] width 18 height 6
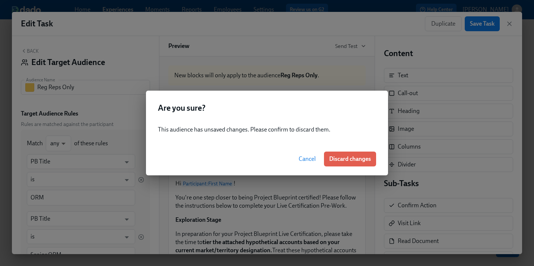
click at [302, 158] on span "Cancel" at bounding box center [306, 159] width 17 height 7
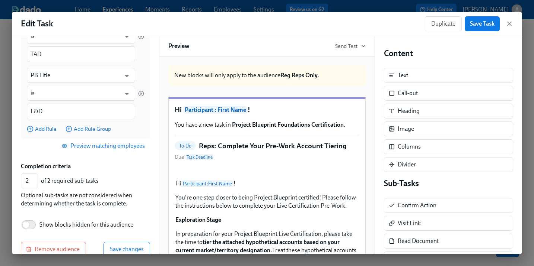
scroll to position [273, 0]
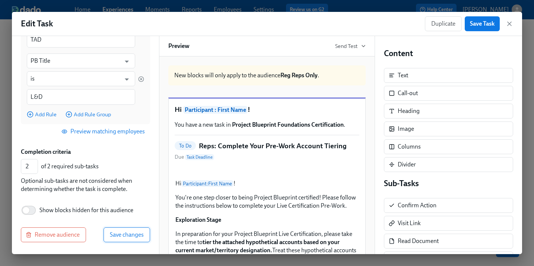
click at [129, 234] on span "Save changes" at bounding box center [127, 234] width 34 height 7
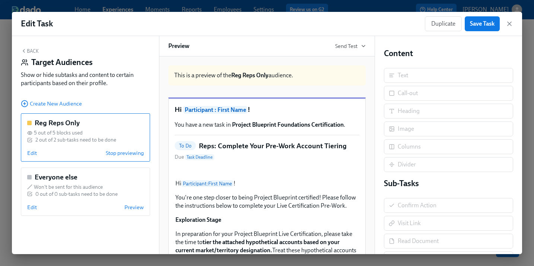
click at [27, 51] on button "Back" at bounding box center [30, 51] width 18 height 6
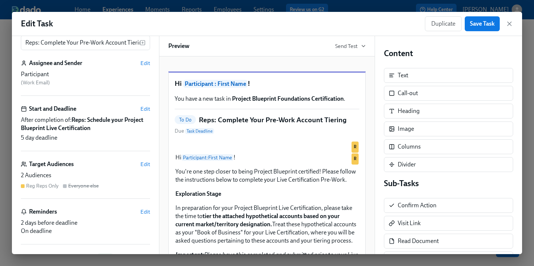
scroll to position [0, 0]
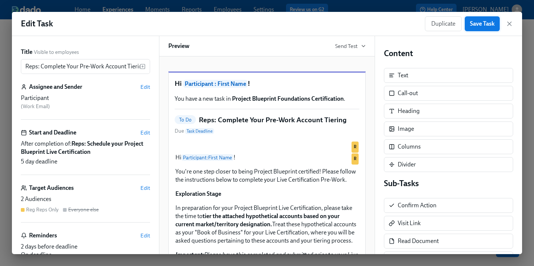
click at [489, 25] on span "Save Task" at bounding box center [482, 23] width 25 height 7
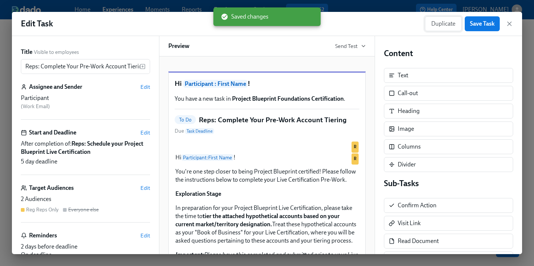
click at [451, 26] on span "Duplicate" at bounding box center [443, 23] width 24 height 7
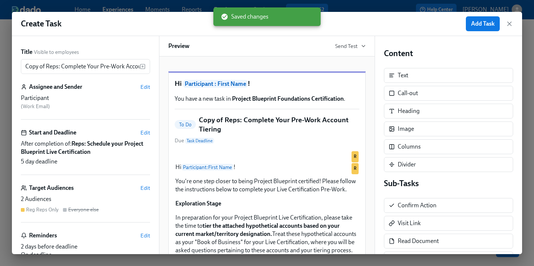
click at [45, 76] on div "Title Visible to employees Copy of Reps: Complete Your Pre-Work Account Tiering…" at bounding box center [85, 158] width 129 height 220
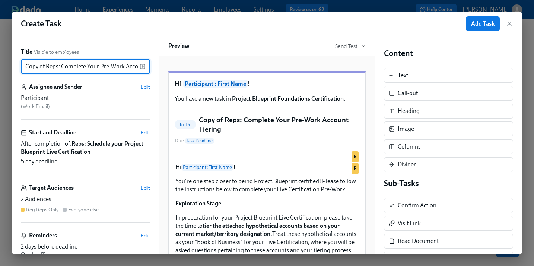
drag, startPoint x: 45, startPoint y: 66, endPoint x: 8, endPoint y: 67, distance: 37.2
click at [8, 67] on div "Create Task Add Task Title Visible to employees Copy of Reps: Complete Your Pre…" at bounding box center [267, 133] width 534 height 266
type input "SUD Reps: Complete Your Pre-Work Account Tiering"
click at [146, 131] on span "Edit" at bounding box center [145, 132] width 10 height 7
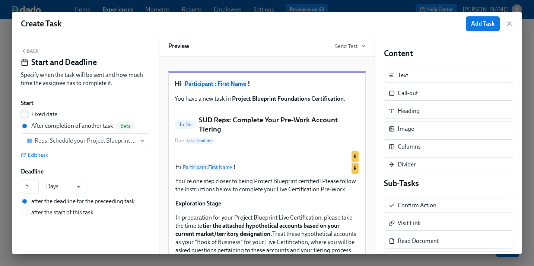
click at [25, 115] on input "Fixed date" at bounding box center [24, 114] width 7 height 7
radio input "true"
radio input "false"
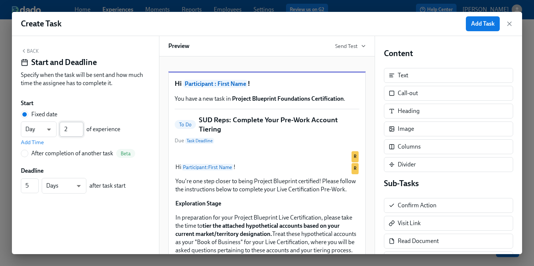
click at [79, 127] on input "2" at bounding box center [72, 129] width 24 height 15
click at [79, 127] on input "3" at bounding box center [72, 129] width 24 height 15
click at [79, 127] on input "4" at bounding box center [72, 129] width 24 height 15
click at [79, 127] on input "5" at bounding box center [72, 129] width 24 height 15
click at [79, 127] on input "6" at bounding box center [72, 129] width 24 height 15
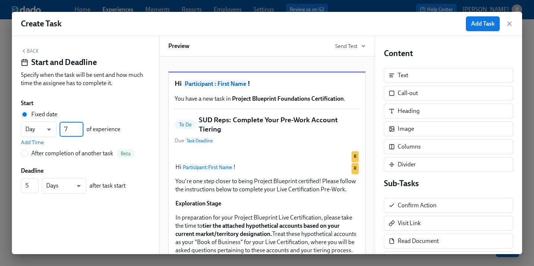
type input "7"
click at [79, 127] on input "7" at bounding box center [72, 129] width 24 height 15
click at [26, 51] on icon "button" at bounding box center [24, 51] width 6 height 6
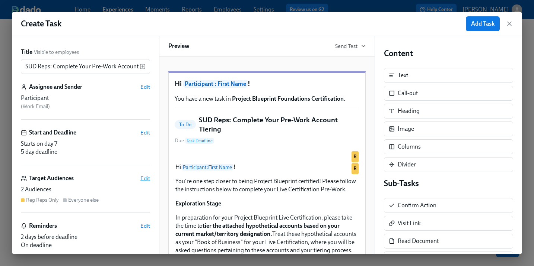
click at [143, 179] on span "Edit" at bounding box center [145, 178] width 10 height 7
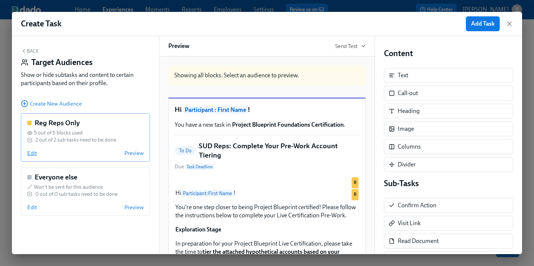
click at [32, 153] on span "Edit" at bounding box center [32, 153] width 10 height 7
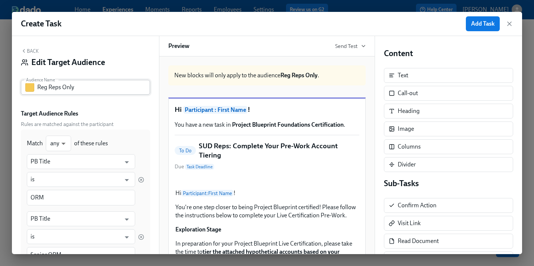
click at [48, 88] on input "Reg Reps Only" at bounding box center [93, 87] width 113 height 15
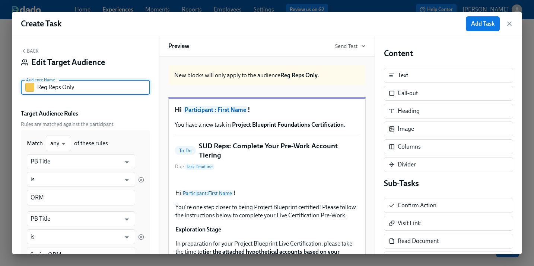
drag, startPoint x: 47, startPoint y: 90, endPoint x: 34, endPoint y: 89, distance: 13.4
click at [34, 89] on div "Reg Reps Only Audience Name" at bounding box center [85, 87] width 129 height 15
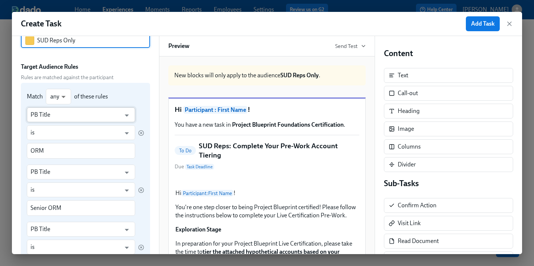
scroll to position [79, 0]
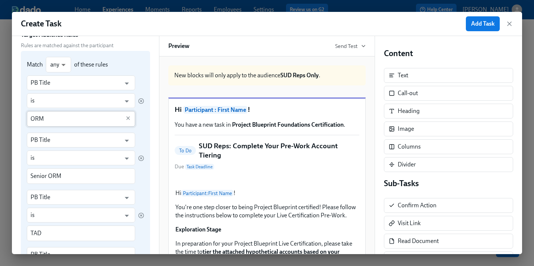
type input "SUD Reps Only"
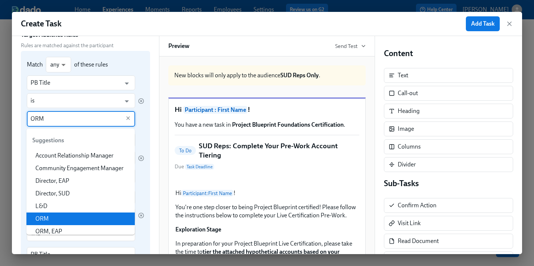
click at [51, 120] on input "ORM" at bounding box center [76, 119] width 90 height 16
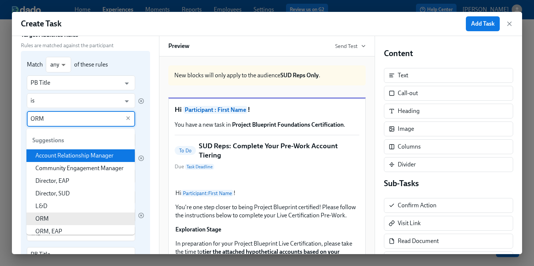
drag, startPoint x: 51, startPoint y: 121, endPoint x: 22, endPoint y: 118, distance: 29.5
click at [22, 118] on div "Match any any ​ of these rules PB Title ​ is ​ ORM ​ PB Title ​ is ​ Senior ORM…" at bounding box center [85, 184] width 129 height 267
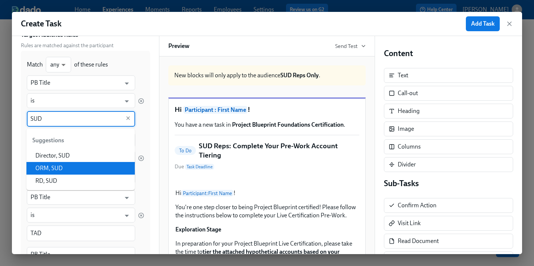
click at [46, 173] on li "ORM, SUD" at bounding box center [80, 168] width 108 height 13
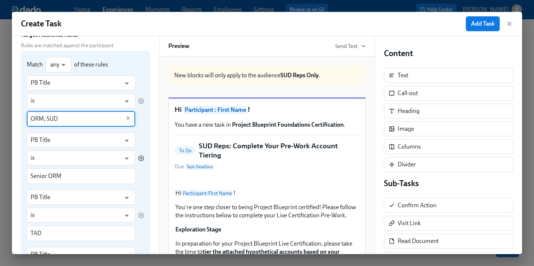
type input "ORM, SUD"
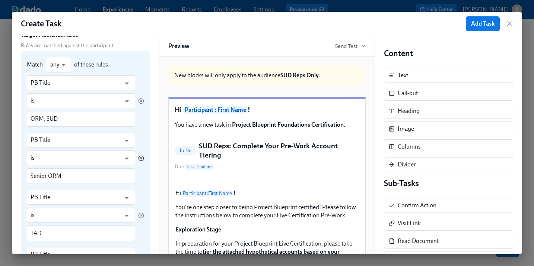
click at [141, 158] on icon "button" at bounding box center [140, 158] width 1 height 1
type input "TAD"
type input "L&D"
click at [141, 158] on icon "button" at bounding box center [140, 158] width 1 height 1
type input "L&D"
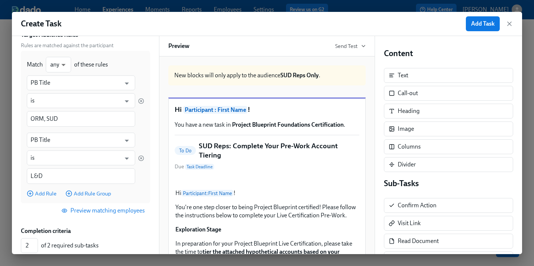
click at [91, 209] on span "Preview matching employees" at bounding box center [104, 210] width 82 height 7
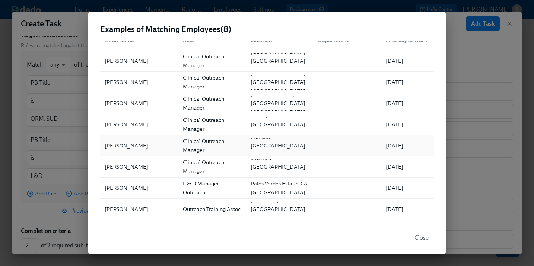
scroll to position [0, 0]
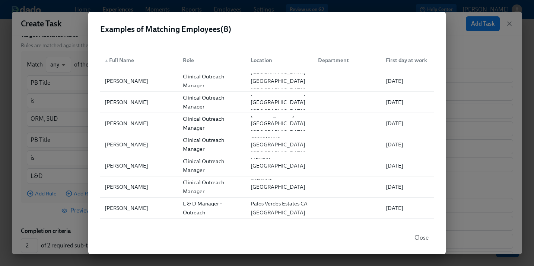
click at [419, 240] on span "Close" at bounding box center [421, 237] width 14 height 7
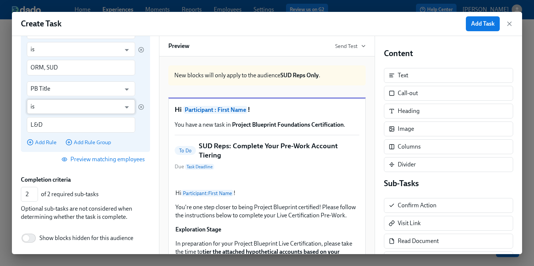
scroll to position [151, 0]
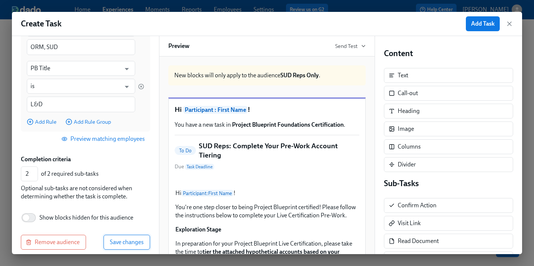
click at [142, 244] on span "Save changes" at bounding box center [127, 242] width 34 height 7
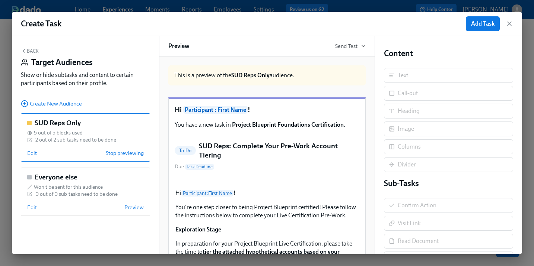
click at [31, 51] on button "Back" at bounding box center [30, 51] width 18 height 6
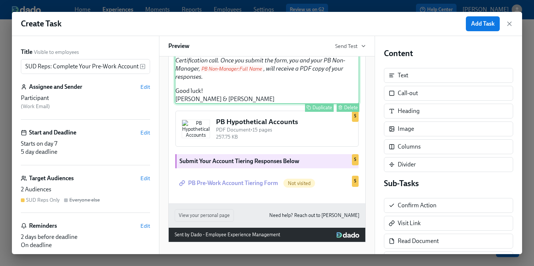
scroll to position [267, 0]
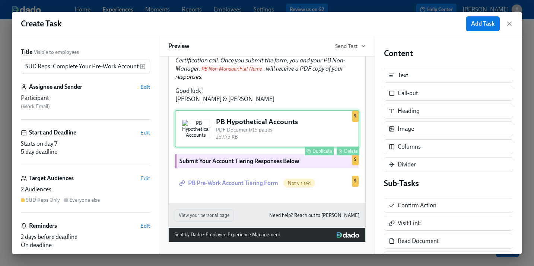
click at [276, 133] on div "PB Hypothetical Accounts PDF Document • 15 pages 257.75 KB Duplicate Delete S" at bounding box center [267, 129] width 185 height 38
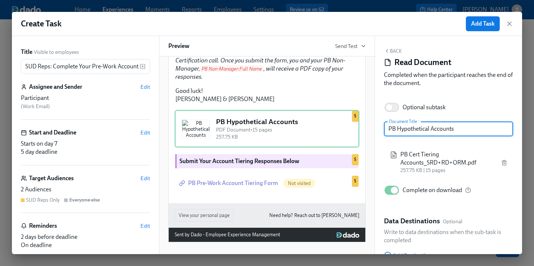
click at [431, 129] on input "PB Hypothetical Accounts" at bounding box center [448, 129] width 129 height 15
type input "PB Hypothetical SUD Accounts"
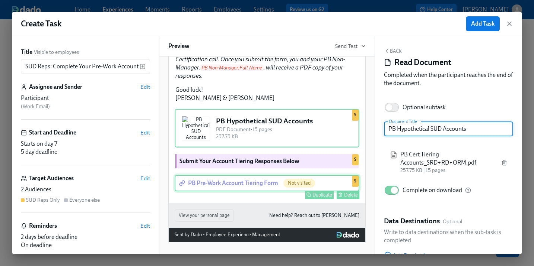
click at [254, 192] on div "PB Pre-Work Account Tiering Form Not visited Duplicate Delete S" at bounding box center [267, 183] width 185 height 16
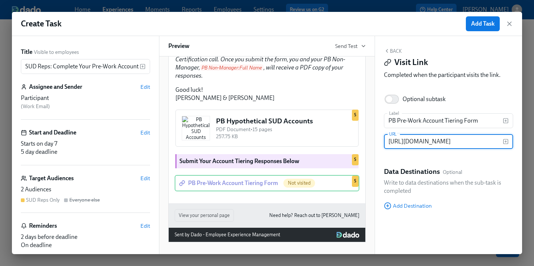
scroll to position [0, 0]
click at [423, 144] on input "https://docs.google.com/forms/d/e/1FAIpQLScGInkZBnQcXNZDnzlMkrixRuhgJ7pjzMUjKi8…" at bounding box center [443, 141] width 119 height 15
paste input "f0kEwvT2ec7fgzpHdQ68juw4cqPGVcNK8WJCznG7FhE3qPlQ/viewform?usp=header"
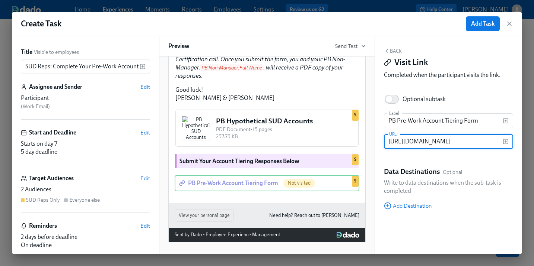
scroll to position [0, 221]
type input "https://docs.google.com/forms/d/e/1FAIpQLSf0kEwvT2ec7fgzpHdQ68juw4cqPGVcNK8WJCz…"
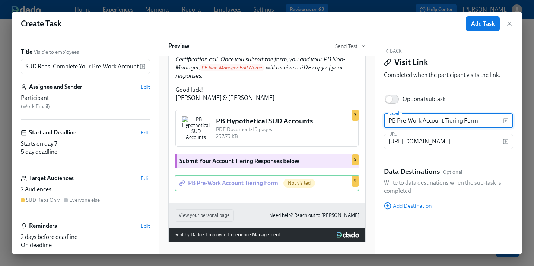
click at [482, 123] on input "PB Pre-Work Account Tiering Form" at bounding box center [443, 120] width 119 height 15
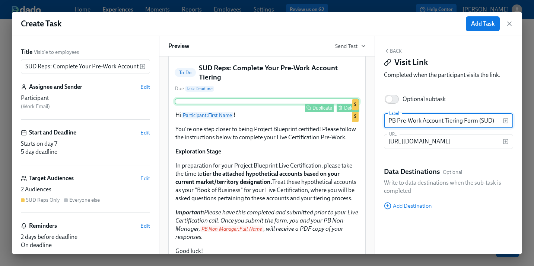
scroll to position [0, 0]
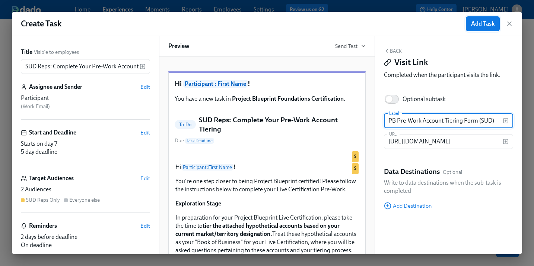
type input "PB Pre-Work Account Tiering Form (SUD)"
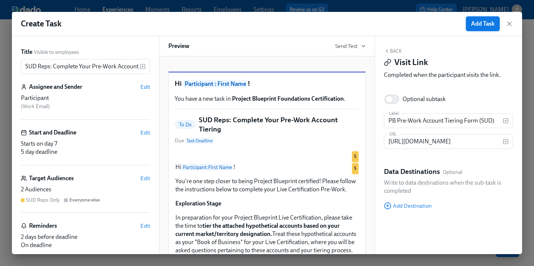
click at [474, 26] on span "Add Task" at bounding box center [482, 23] width 23 height 7
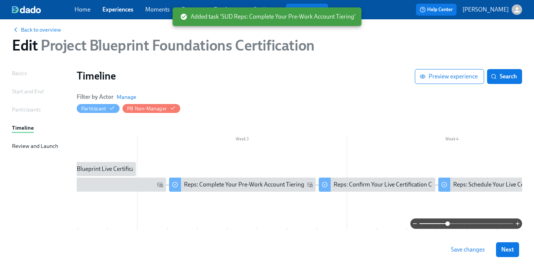
click at [480, 246] on span "Save changes" at bounding box center [468, 249] width 34 height 7
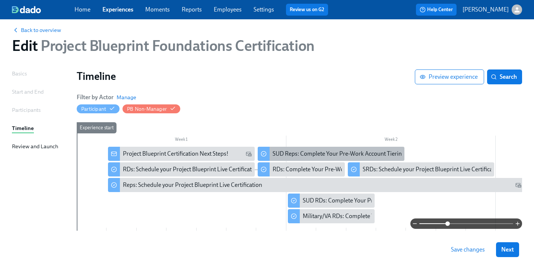
click at [284, 151] on div "SUD Reps: Complete Your Pre-Work Account Tiering" at bounding box center [338, 154] width 132 height 8
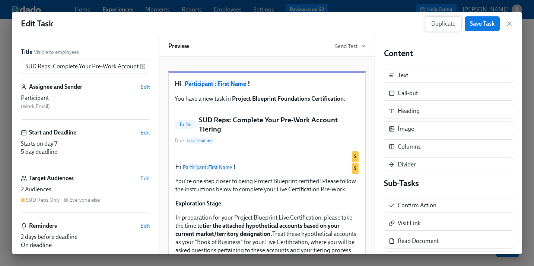
click at [431, 27] on span "Duplicate" at bounding box center [443, 23] width 24 height 7
click at [46, 69] on input "Copy of SUD Reps: Complete Your Pre-Work Account Tiering" at bounding box center [80, 66] width 119 height 15
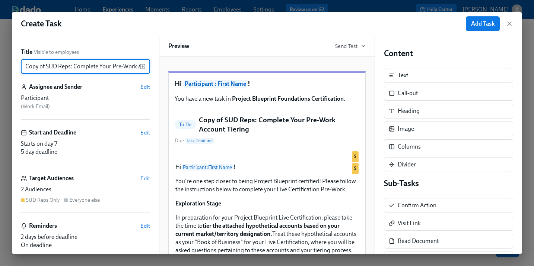
drag, startPoint x: 56, startPoint y: 68, endPoint x: -7, endPoint y: 65, distance: 63.0
click at [0, 65] on html "Home Experiences Moments Reports Employees Settings Review us on G2 Help Center…" at bounding box center [267, 143] width 534 height 304
type input "Military/VA Reps: Complete Your Pre-Work Account Tiering"
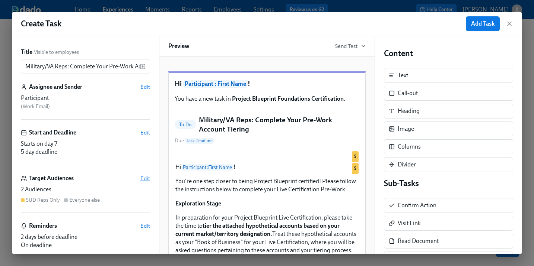
click at [145, 178] on span "Edit" at bounding box center [145, 178] width 10 height 7
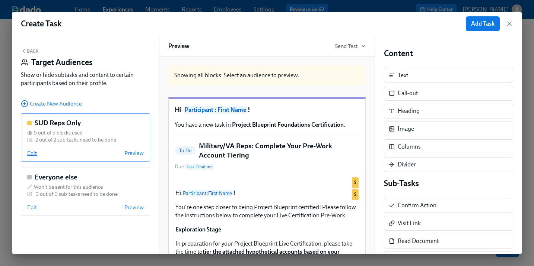
click at [31, 154] on span "Edit" at bounding box center [32, 153] width 10 height 7
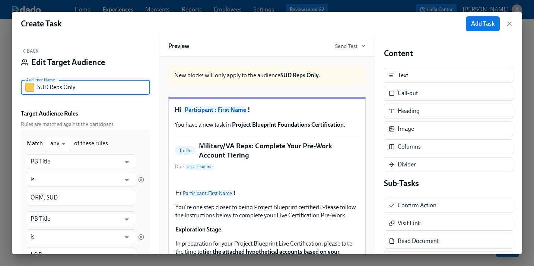
click at [47, 85] on input "SUD Reps Only" at bounding box center [93, 87] width 113 height 15
drag, startPoint x: 50, startPoint y: 91, endPoint x: 38, endPoint y: 89, distance: 12.1
click at [38, 89] on input "SUD Reps Only" at bounding box center [93, 87] width 113 height 15
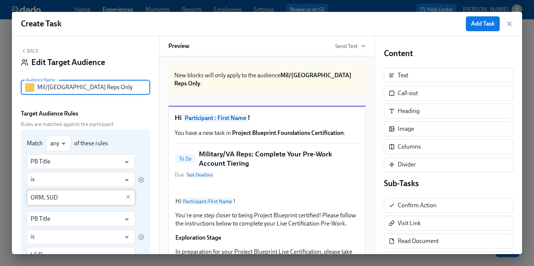
type input "Mil/VA Reps Only"
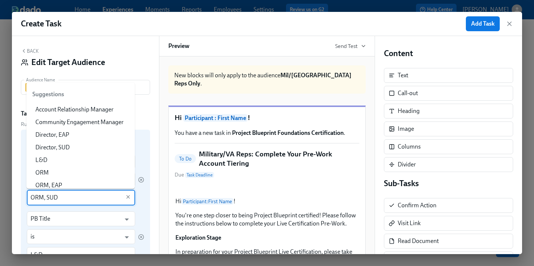
click at [73, 199] on input "ORM, SUD" at bounding box center [76, 198] width 90 height 16
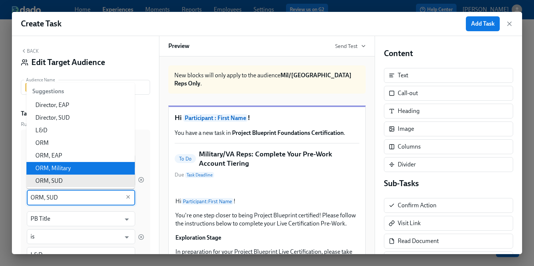
click at [64, 169] on li "ORM, Military" at bounding box center [80, 168] width 108 height 13
type input "ORM, Military"
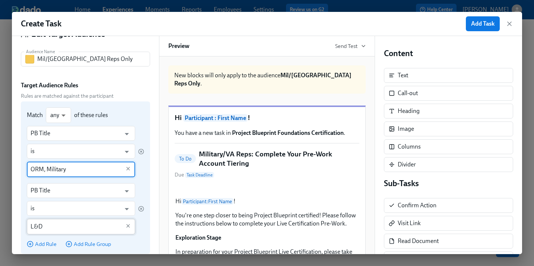
scroll to position [35, 0]
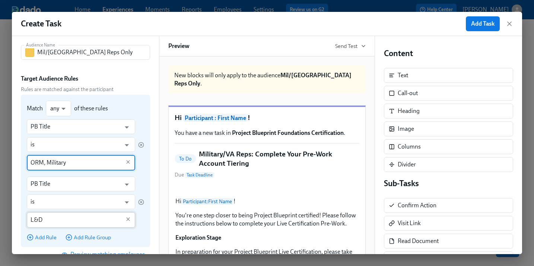
click at [61, 222] on input "L&D" at bounding box center [76, 220] width 90 height 16
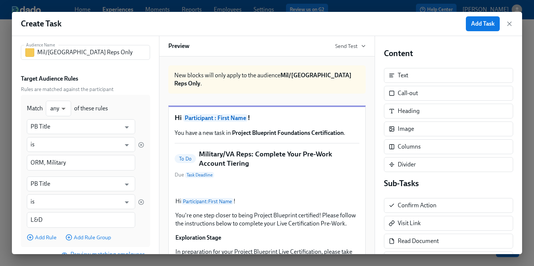
click at [154, 176] on div "Back Edit Target Audience Audience Name Mil/VA Reps Only Audience Name Target A…" at bounding box center [85, 145] width 147 height 218
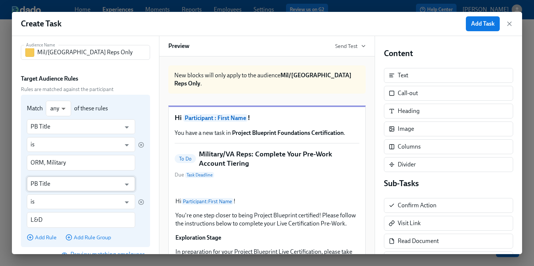
scroll to position [83, 0]
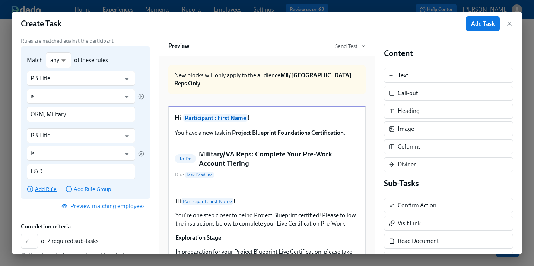
click at [39, 192] on span "Add Rule" at bounding box center [42, 189] width 30 height 7
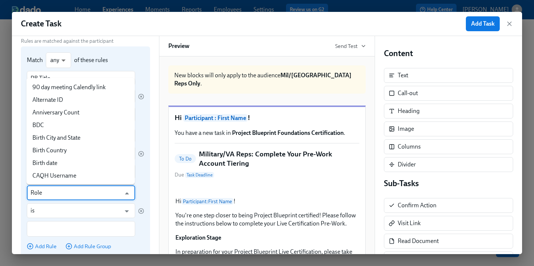
click at [74, 198] on input "Role" at bounding box center [76, 193] width 90 height 15
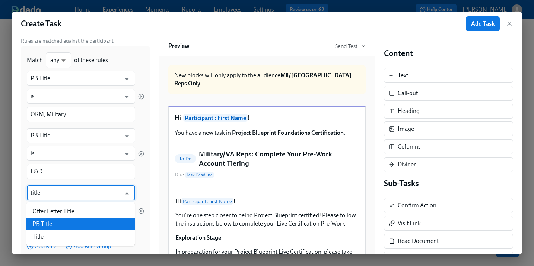
click at [54, 222] on li "PB Title" at bounding box center [80, 224] width 108 height 13
type input "PB Title"
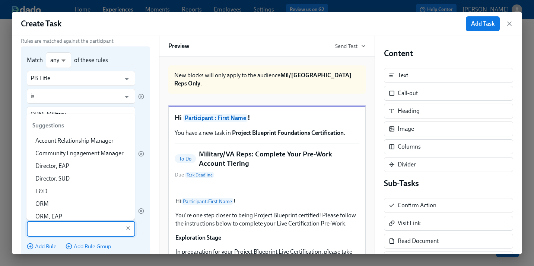
click at [51, 231] on input "text" at bounding box center [76, 229] width 90 height 16
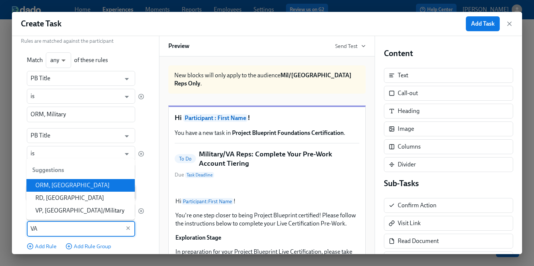
click at [67, 189] on li "ORM, VA" at bounding box center [80, 185] width 108 height 13
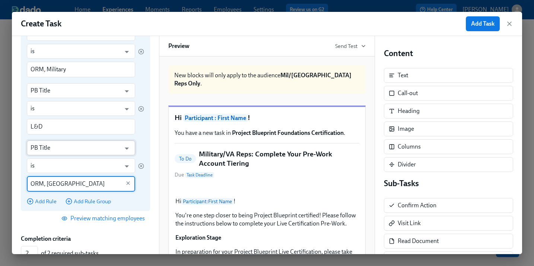
scroll to position [131, 0]
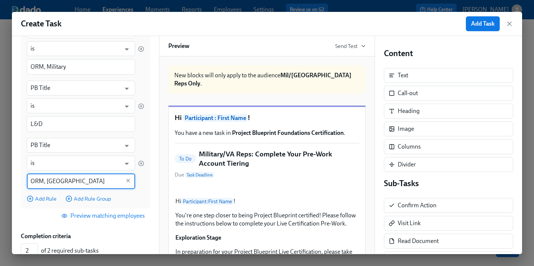
type input "ORM, VA"
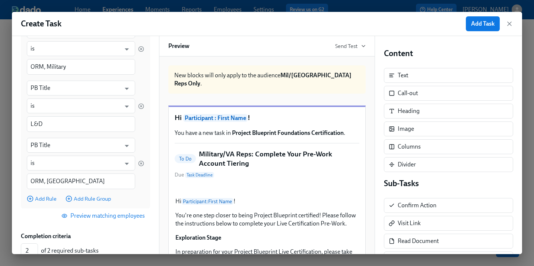
click at [103, 217] on span "Preview matching employees" at bounding box center [104, 215] width 82 height 7
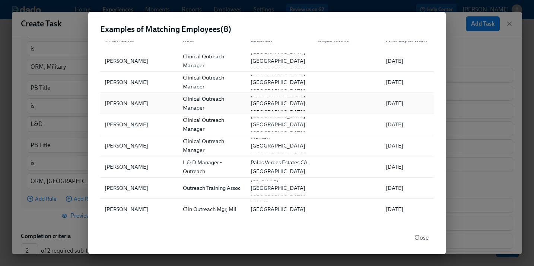
scroll to position [0, 0]
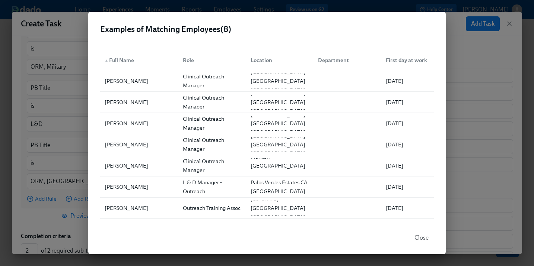
click at [422, 240] on span "Close" at bounding box center [421, 237] width 14 height 7
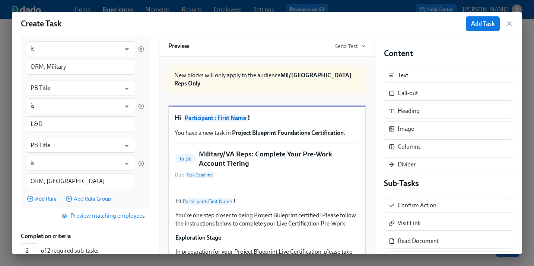
scroll to position [215, 0]
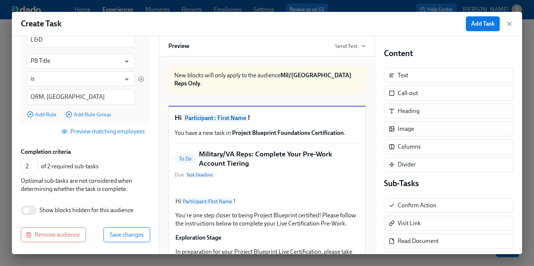
click at [138, 235] on span "Save changes" at bounding box center [127, 234] width 34 height 7
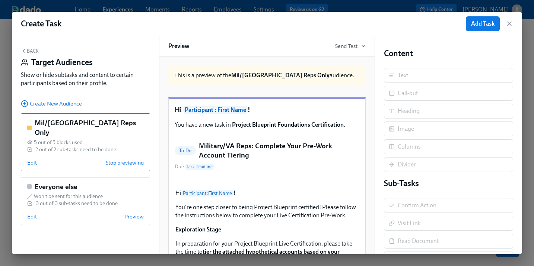
click at [28, 49] on button "Back" at bounding box center [30, 51] width 18 height 6
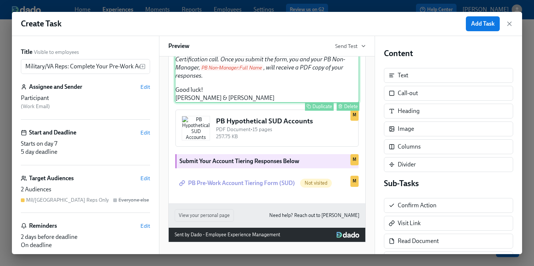
scroll to position [284, 0]
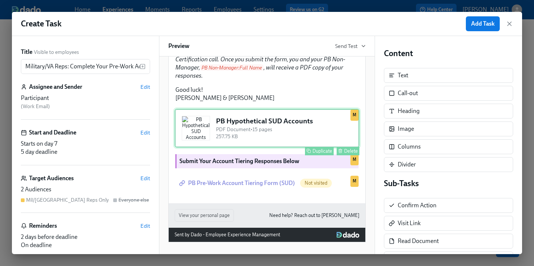
click at [305, 126] on div "PB Hypothetical SUD Accounts PDF Document • 15 pages 257.75 KB Duplicate Delete…" at bounding box center [267, 128] width 185 height 39
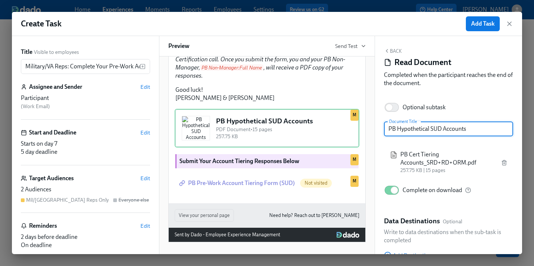
click at [447, 129] on input "PB Hypothetical SUD Accounts" at bounding box center [448, 129] width 129 height 15
drag, startPoint x: 441, startPoint y: 130, endPoint x: 431, endPoint y: 131, distance: 10.8
click at [431, 131] on input "PB Hypothetical SUD Accounts" at bounding box center [448, 129] width 129 height 15
type input "PB Hypothetical Military/VA Accounts"
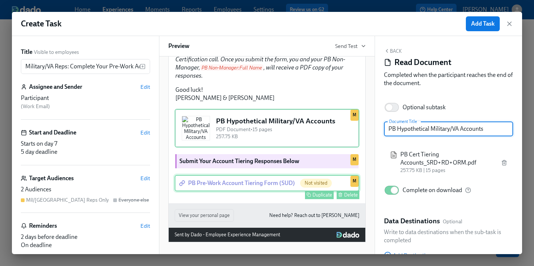
click at [259, 183] on div "PB Pre-Work Account Tiering Form (SUD) Not visited Duplicate Delete M" at bounding box center [267, 183] width 185 height 16
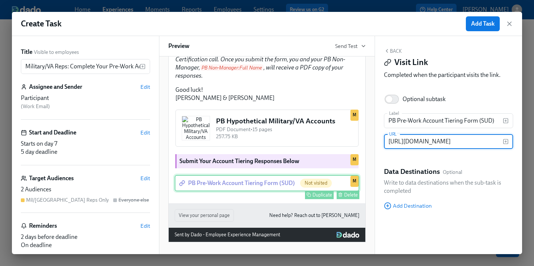
scroll to position [0, 221]
click at [448, 144] on input "https://docs.google.com/forms/d/e/1FAIpQLSf0kEwvT2ec7fgzpHdQ68juw4cqPGVcNK8WJCz…" at bounding box center [443, 141] width 119 height 15
type input "https://docs.google.com/forms/d/e/1FAIpQLSdrXprHU2RS7UCHT5MuSYP8JpCJj047zbfIjKo…"
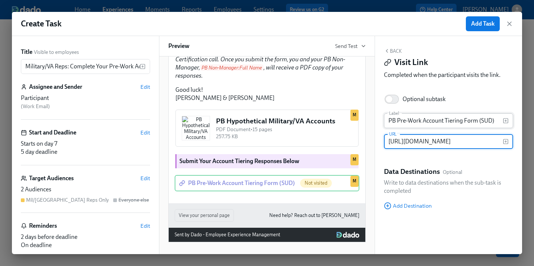
scroll to position [0, 0]
click at [480, 121] on input "PB Pre-Work Account Tiering Form (SUD)" at bounding box center [443, 120] width 119 height 15
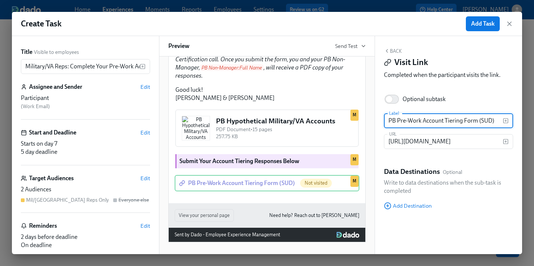
drag, startPoint x: 480, startPoint y: 122, endPoint x: 490, endPoint y: 122, distance: 10.1
click at [490, 122] on input "PB Pre-Work Account Tiering Form (SUD)" at bounding box center [443, 120] width 119 height 15
type input "PB Pre-Work Account Tiering Form (Military/VA)"
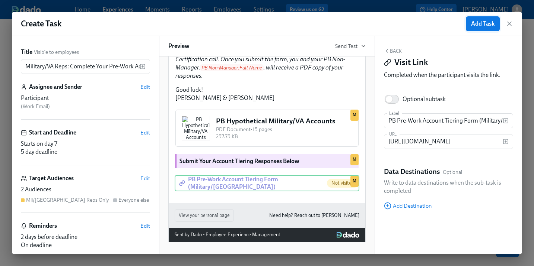
click at [483, 23] on span "Add Task" at bounding box center [482, 23] width 23 height 7
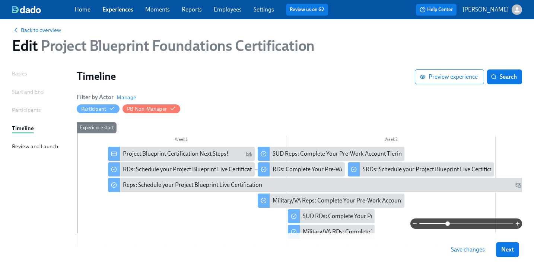
click at [473, 253] on span "Save changes" at bounding box center [468, 249] width 34 height 7
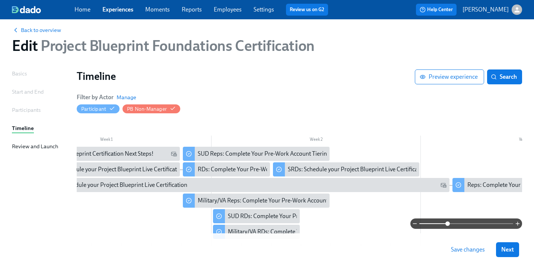
scroll to position [0, 0]
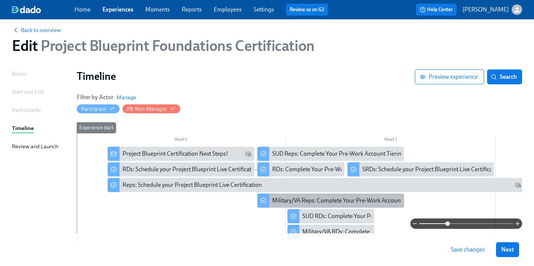
click at [325, 198] on div "Military/VA Reps: Complete Your Pre-Work Account Tiering" at bounding box center [347, 201] width 150 height 8
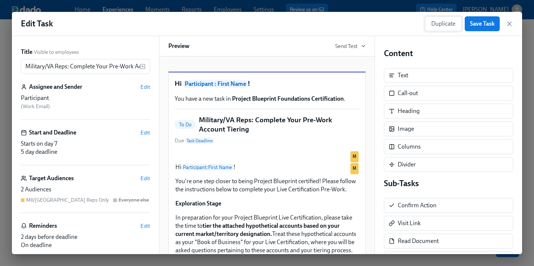
click at [449, 22] on span "Duplicate" at bounding box center [443, 23] width 24 height 7
drag, startPoint x: 57, startPoint y: 63, endPoint x: 54, endPoint y: 67, distance: 4.2
click at [57, 63] on input "Copy of Military/VA Reps: Complete Your Pre-Work Account Tiering" at bounding box center [80, 66] width 119 height 15
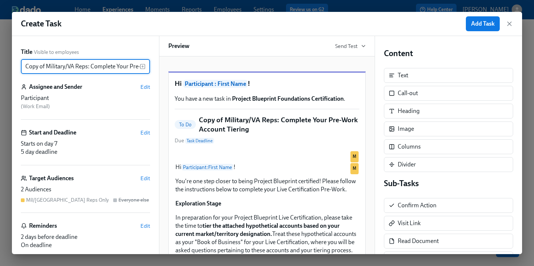
drag, startPoint x: 73, startPoint y: 68, endPoint x: 10, endPoint y: 68, distance: 62.1
click at [10, 68] on div "Create Task Add Task Title Visible to employees Copy of Military/VA Reps: Compl…" at bounding box center [267, 133] width 534 height 266
type input "EAP Reps: Complete Your Pre-Work Account Tiering"
click at [140, 179] on div "Target Audiences Edit" at bounding box center [85, 179] width 129 height 8
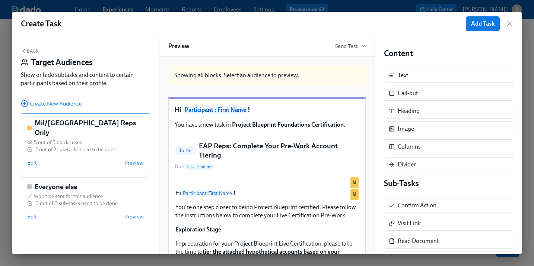
click at [31, 159] on span "Edit" at bounding box center [32, 162] width 10 height 7
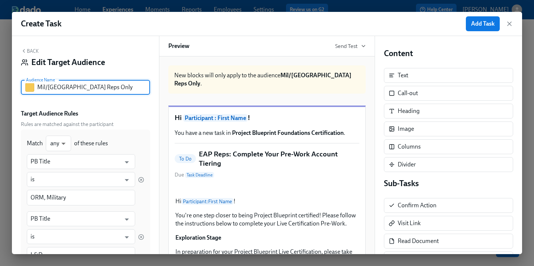
drag, startPoint x: 54, startPoint y: 87, endPoint x: 36, endPoint y: 87, distance: 17.1
click at [36, 87] on div "Mil/VA Reps Only Audience Name" at bounding box center [85, 87] width 129 height 15
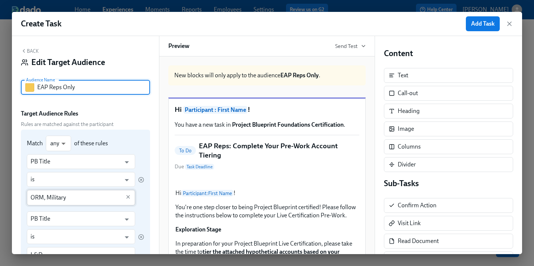
type input "EAP Reps Only"
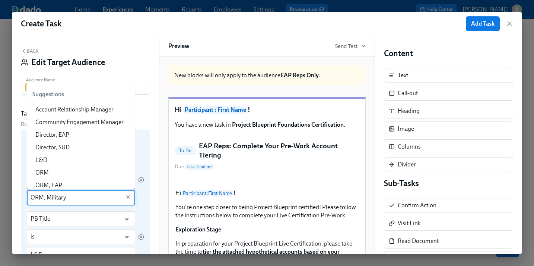
click at [58, 197] on input "ORM, Military" at bounding box center [76, 198] width 90 height 16
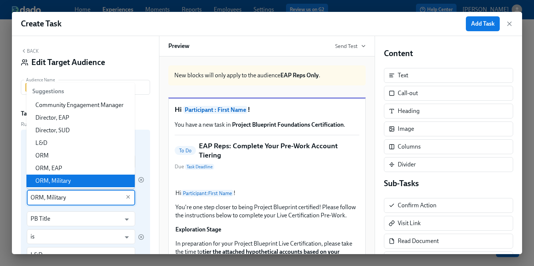
click at [58, 197] on input "ORM, Military" at bounding box center [76, 198] width 90 height 16
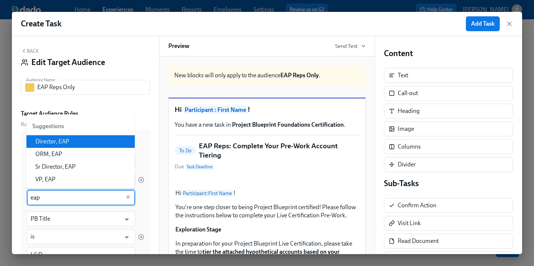
click at [55, 143] on li "Director, EAP" at bounding box center [80, 141] width 108 height 13
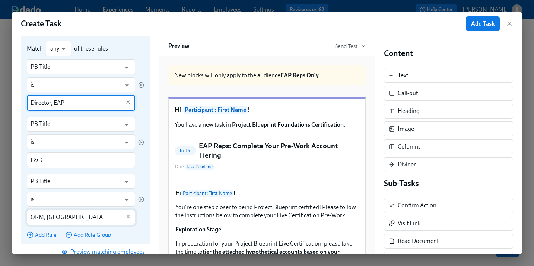
scroll to position [100, 0]
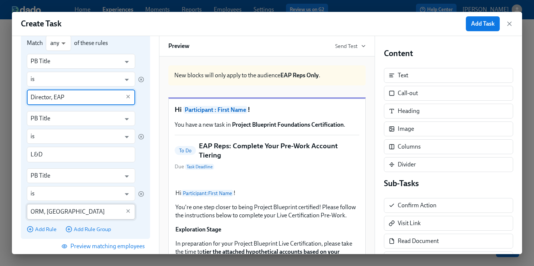
type input "Director, EAP"
click at [56, 212] on input "ORM, VA" at bounding box center [76, 212] width 90 height 16
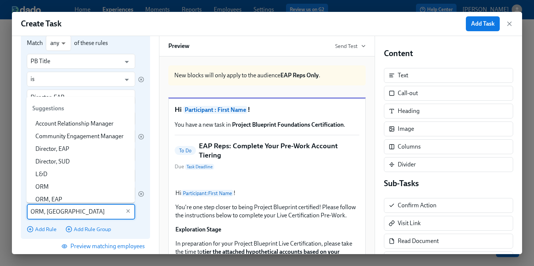
scroll to position [42, 0]
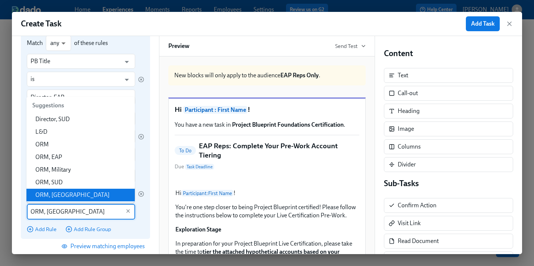
click at [56, 212] on input "ORM, VA" at bounding box center [76, 212] width 90 height 16
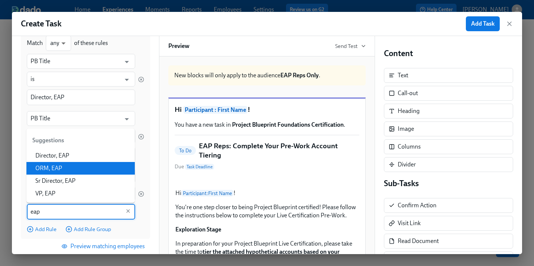
click at [52, 166] on li "ORM, EAP" at bounding box center [80, 168] width 108 height 13
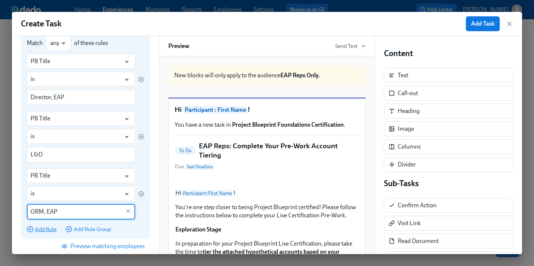
type input "ORM, EAP"
click at [40, 231] on span "Add Rule" at bounding box center [42, 229] width 30 height 7
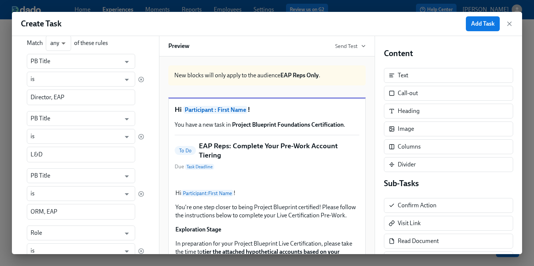
scroll to position [225, 0]
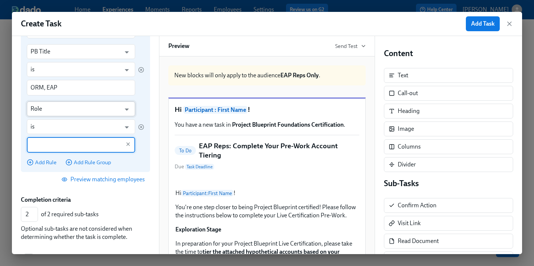
click at [54, 111] on input "Role" at bounding box center [76, 109] width 90 height 15
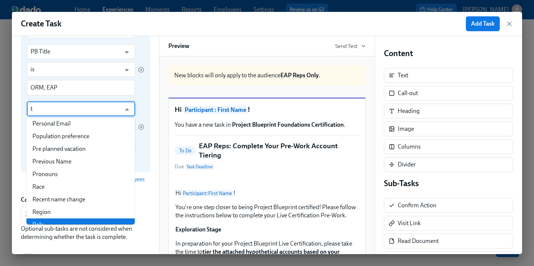
scroll to position [0, 0]
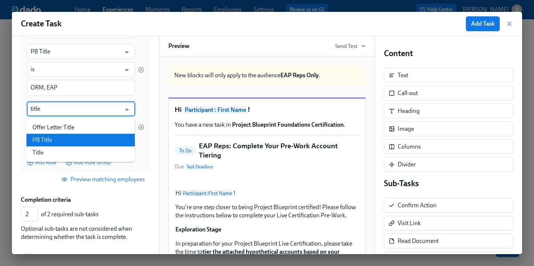
click at [53, 143] on li "PB Title" at bounding box center [80, 140] width 108 height 13
type input "PB Title"
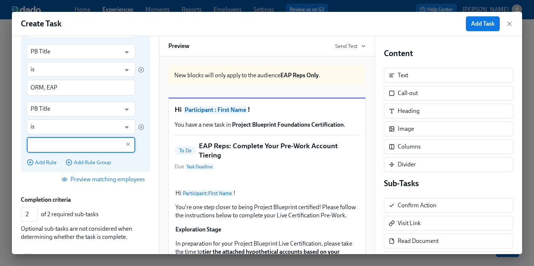
click at [48, 152] on input "text" at bounding box center [76, 145] width 90 height 16
click at [48, 145] on input "text" at bounding box center [76, 145] width 90 height 16
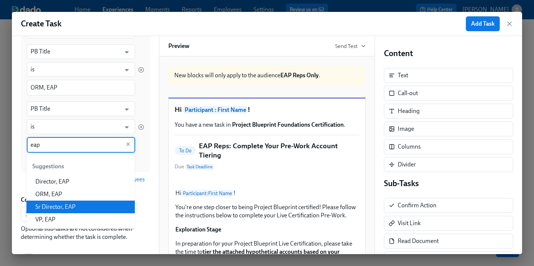
click at [63, 211] on li "Sr Director, EAP" at bounding box center [80, 207] width 108 height 13
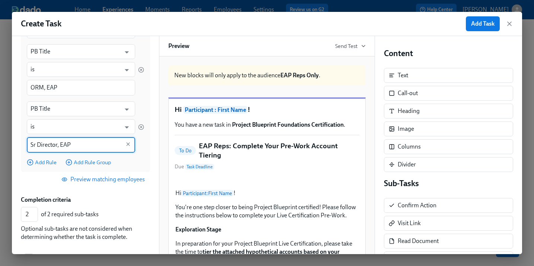
type input "Sr Director, EAP"
click at [72, 183] on span "Preview matching employees" at bounding box center [104, 179] width 82 height 7
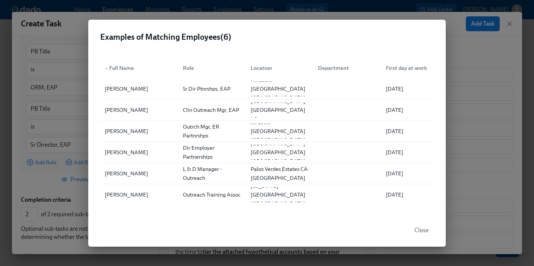
click at [423, 233] on span "Close" at bounding box center [421, 230] width 14 height 7
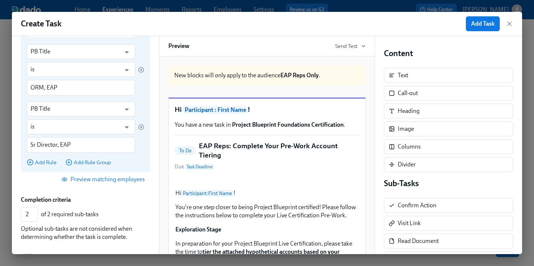
scroll to position [273, 0]
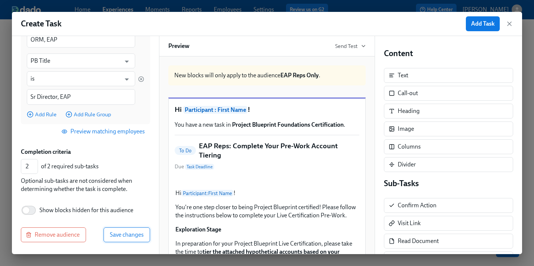
click at [129, 237] on span "Save changes" at bounding box center [127, 234] width 34 height 7
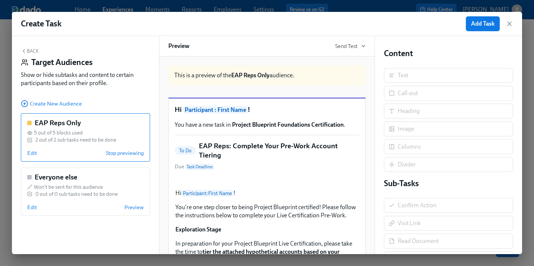
click at [31, 50] on button "Back" at bounding box center [30, 51] width 18 height 6
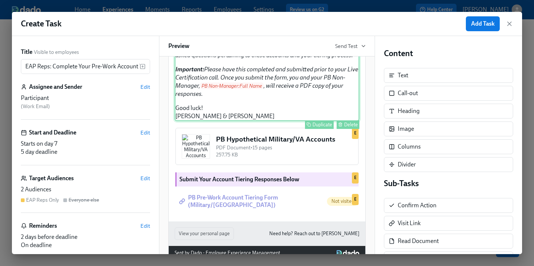
scroll to position [239, 0]
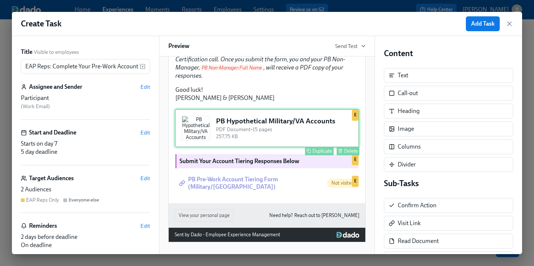
click at [283, 148] on div "PB Hypothetical Military/VA Accounts PDF Document • 15 pages 257.75 KB Duplicat…" at bounding box center [267, 128] width 185 height 39
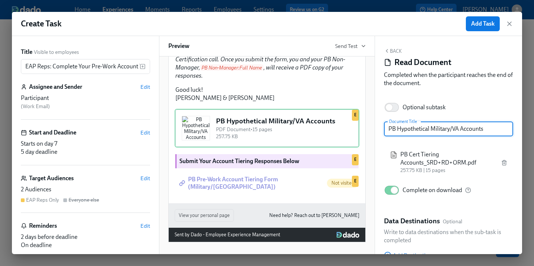
click at [458, 128] on input "PB Hypothetical Military/VA Accounts" at bounding box center [448, 129] width 129 height 15
drag, startPoint x: 459, startPoint y: 130, endPoint x: 432, endPoint y: 132, distance: 26.9
click at [432, 132] on input "PB Hypothetical Military/VA Accounts" at bounding box center [448, 129] width 129 height 15
type input "PB Hypothetical EAP Accounts"
drag, startPoint x: 289, startPoint y: 218, endPoint x: 428, endPoint y: 78, distance: 197.9
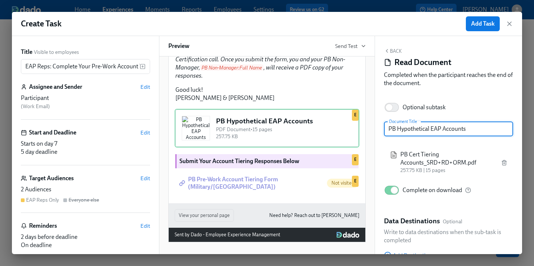
click at [289, 192] on div "PB Pre-Work Account Tiering Form (Military/VA) Not visited Duplicate Delete E" at bounding box center [267, 183] width 185 height 16
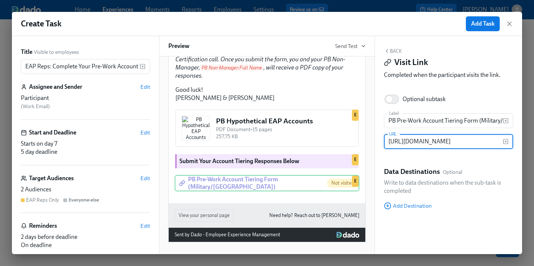
scroll to position [0, 0]
click at [457, 145] on input "https://docs.google.com/forms/d/e/1FAIpQLSdrXprHU2RS7UCHT5MuSYP8JpCJj047zbfIjKo…" at bounding box center [443, 141] width 119 height 15
paste input "HLIq303DNHnzKCtgK9gIeLaAwldDQSogKQwM3FU8dcMIdig"
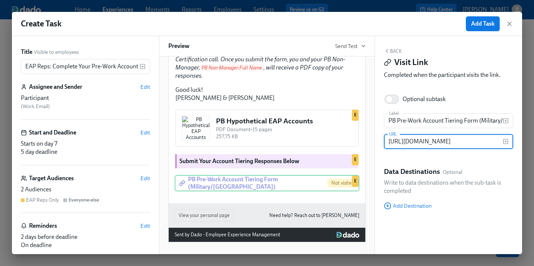
scroll to position [0, 224]
type input "https://docs.google.com/forms/d/e/1FAIpQLSdHLIq303DNHnzKCtgK9gIeLaAwldDQSogKQwM…"
click at [475, 27] on span "Add Task" at bounding box center [482, 23] width 23 height 7
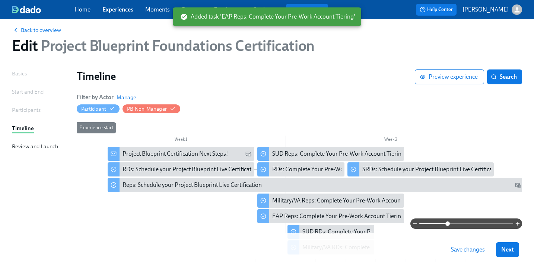
click at [462, 249] on span "Save changes" at bounding box center [468, 249] width 34 height 7
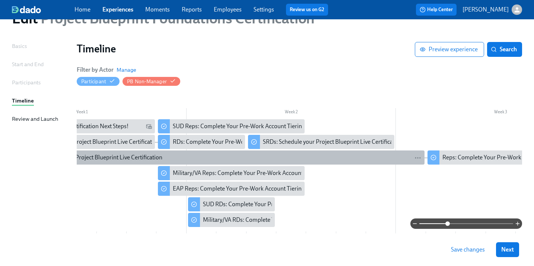
scroll to position [0, 132]
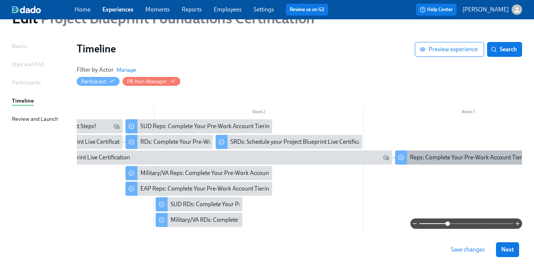
click at [445, 157] on div "Reps: Complete Your Pre-Work Account Tiering" at bounding box center [470, 158] width 120 height 8
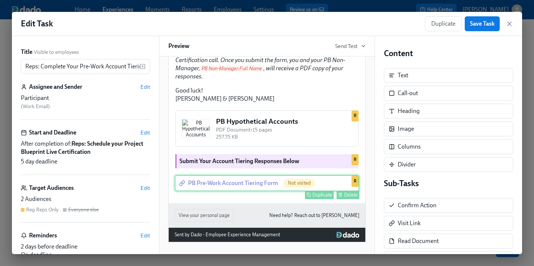
scroll to position [275, 0]
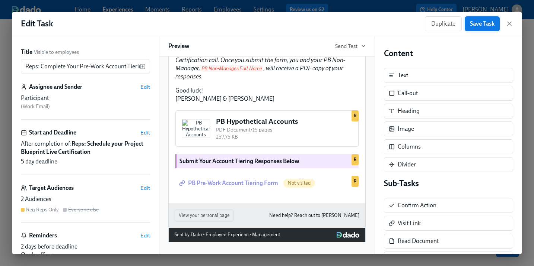
click at [487, 22] on span "Save Task" at bounding box center [482, 23] width 25 height 7
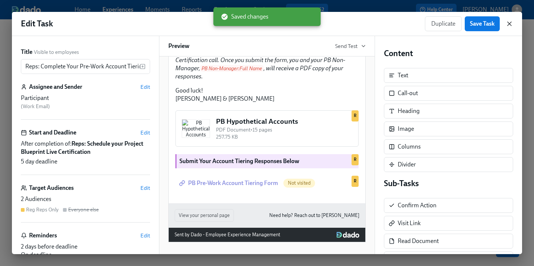
click at [508, 24] on icon "button" at bounding box center [508, 23] width 7 height 7
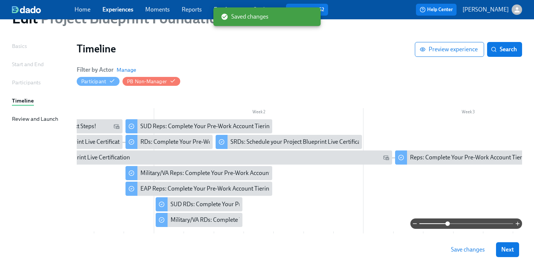
click at [468, 254] on button "Save changes" at bounding box center [467, 250] width 44 height 15
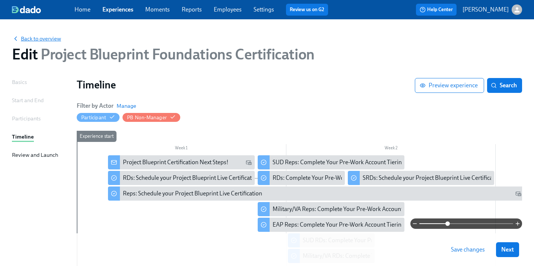
click at [29, 39] on span "Back to overview" at bounding box center [36, 38] width 49 height 7
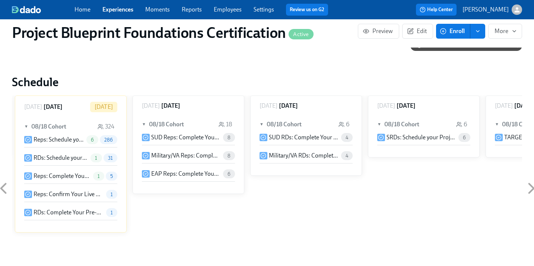
scroll to position [335, 0]
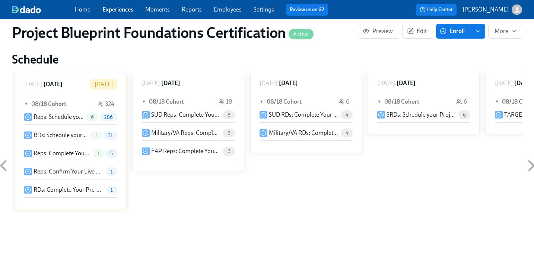
click at [47, 157] on p "Reps: Complete Your Pre-Work Account Tiering" at bounding box center [61, 154] width 57 height 8
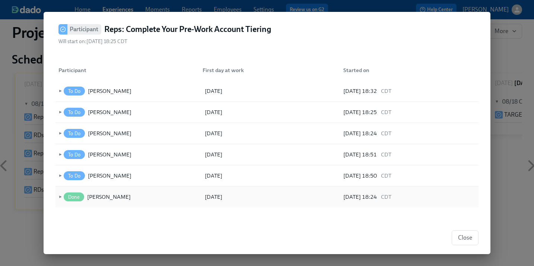
click at [59, 195] on span "►" at bounding box center [59, 197] width 5 height 8
click at [59, 195] on span "▼" at bounding box center [59, 197] width 5 height 8
click at [467, 238] on span "Close" at bounding box center [465, 237] width 14 height 7
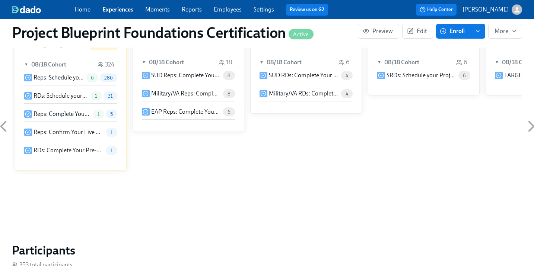
scroll to position [369, 0]
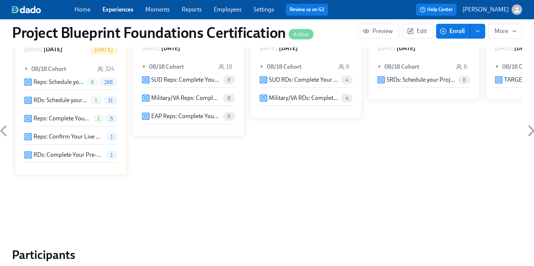
click at [57, 103] on p "RDs: Schedule your Project Blueprint Live Certification" at bounding box center [60, 100] width 54 height 8
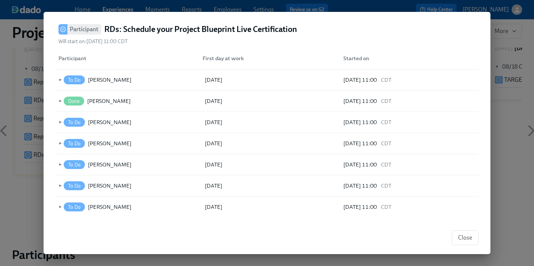
scroll to position [549, 0]
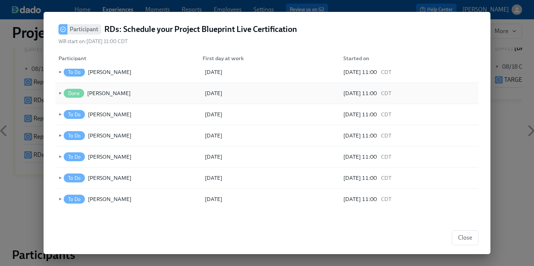
click at [62, 95] on span "►" at bounding box center [59, 93] width 5 height 8
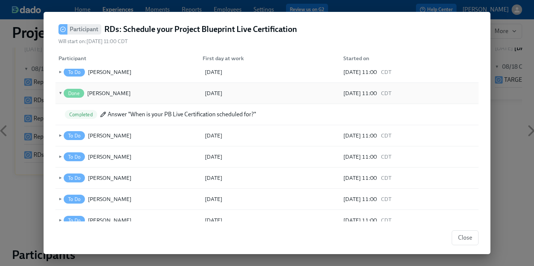
click at [59, 93] on span "▼" at bounding box center [59, 93] width 5 height 8
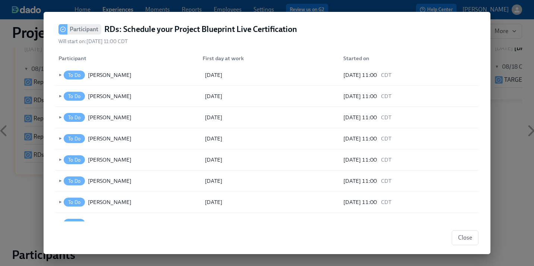
scroll to position [0, 0]
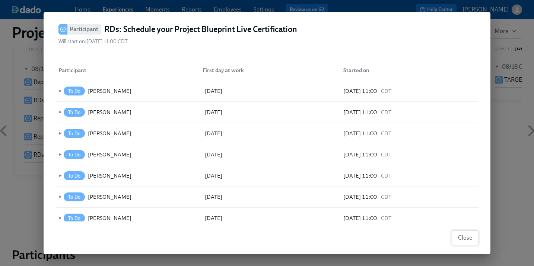
click at [466, 241] on span "Close" at bounding box center [465, 237] width 14 height 7
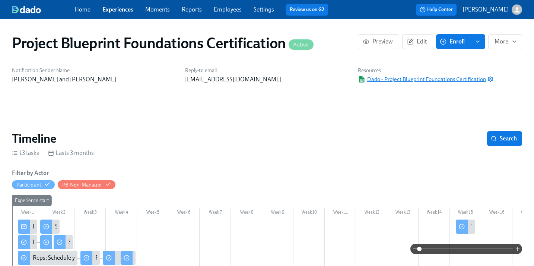
click at [431, 80] on span "Dado - Project Blueprint Foundations Certification" at bounding box center [422, 79] width 128 height 7
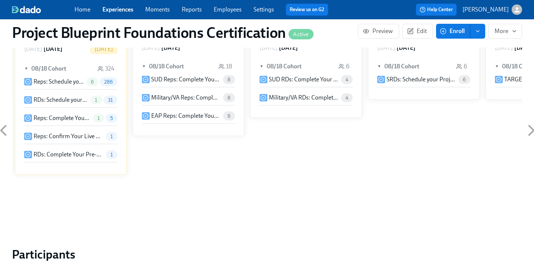
scroll to position [370, 0]
click at [72, 157] on p "RDs: Complete Your Pre-Work Account Tiering" at bounding box center [68, 154] width 70 height 8
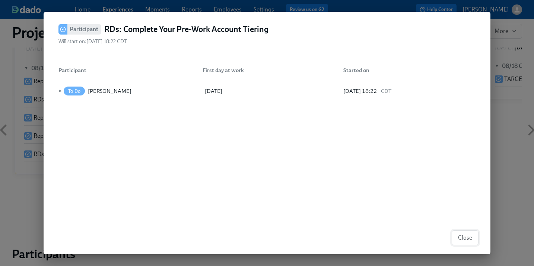
click at [471, 241] on span "Close" at bounding box center [465, 237] width 14 height 7
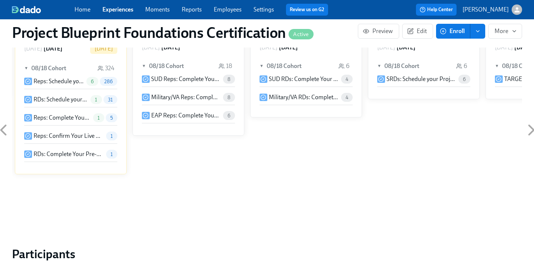
click at [61, 140] on p "Reps: Confirm Your Live Certification Completion" at bounding box center [68, 136] width 70 height 8
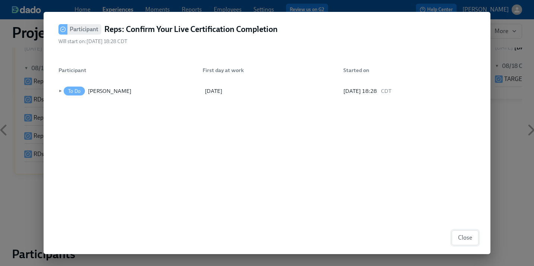
click at [468, 236] on span "Close" at bounding box center [465, 237] width 14 height 7
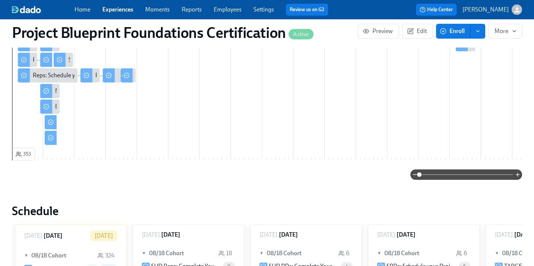
scroll to position [102, 0]
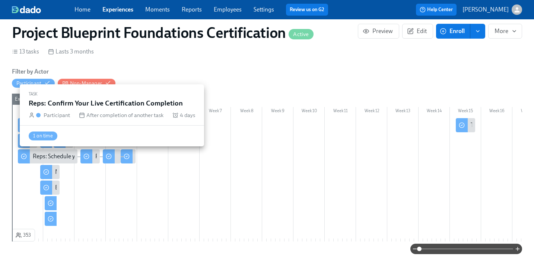
click at [105, 156] on div at bounding box center [109, 157] width 12 height 14
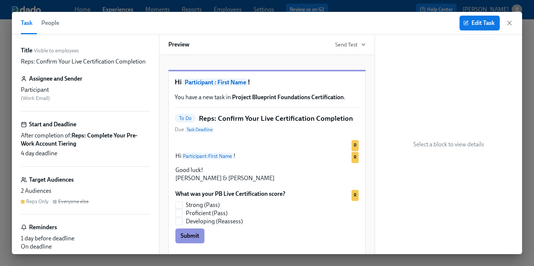
click at [102, 137] on strong "Reps: Complete Your Pre-Work Account Tiering" at bounding box center [79, 139] width 116 height 15
click at [484, 20] on span "Edit Task" at bounding box center [479, 22] width 30 height 7
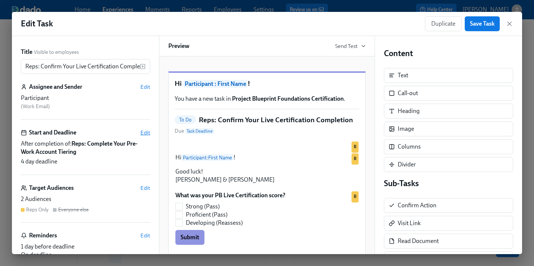
click at [149, 133] on span "Edit" at bounding box center [145, 132] width 10 height 7
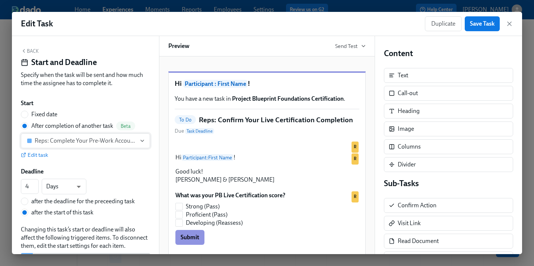
click at [79, 143] on div "Reps: Complete Your Pre-Work Account Tiering" at bounding box center [86, 140] width 102 height 7
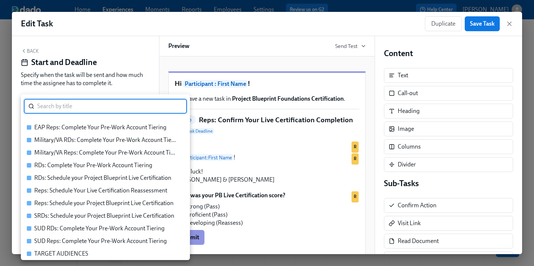
click at [125, 88] on div at bounding box center [267, 133] width 534 height 266
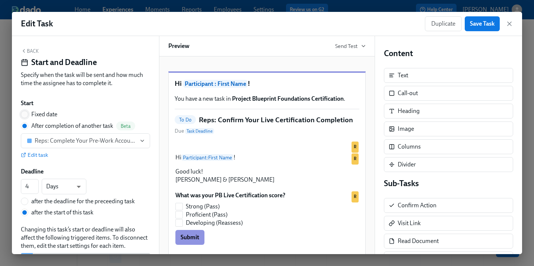
click at [25, 115] on input "Fixed date" at bounding box center [24, 114] width 7 height 7
radio input "true"
radio input "false"
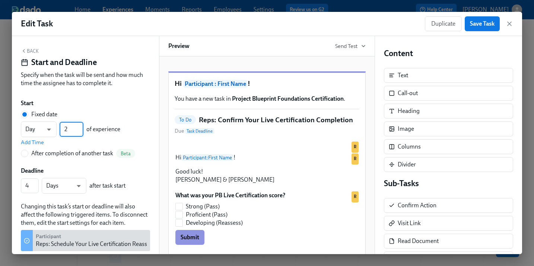
click at [81, 128] on input "2" at bounding box center [72, 129] width 24 height 15
click at [81, 128] on input "3" at bounding box center [72, 129] width 24 height 15
click at [81, 128] on input "4" at bounding box center [72, 129] width 24 height 15
click at [81, 128] on input "5" at bounding box center [72, 129] width 24 height 15
click at [81, 128] on input "6" at bounding box center [72, 129] width 24 height 15
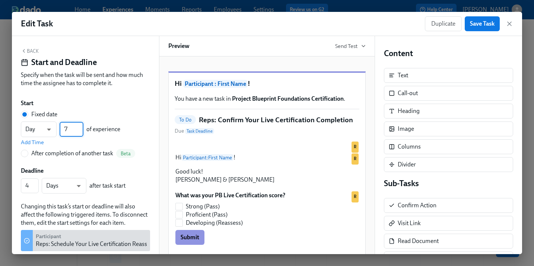
click at [81, 128] on input "7" at bounding box center [72, 129] width 24 height 15
click at [81, 128] on input "8" at bounding box center [72, 129] width 24 height 15
click at [81, 128] on input "9" at bounding box center [72, 129] width 24 height 15
click at [81, 128] on input "10" at bounding box center [72, 129] width 24 height 15
click at [81, 128] on input "11" at bounding box center [72, 129] width 24 height 15
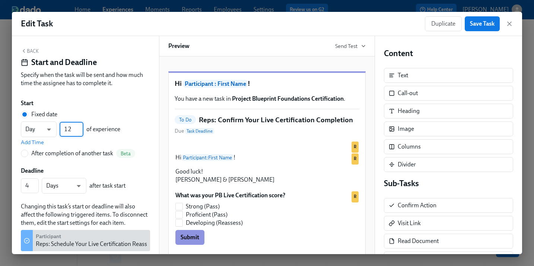
click at [81, 128] on input "12" at bounding box center [72, 129] width 24 height 15
click at [81, 128] on input "13" at bounding box center [72, 129] width 24 height 15
click at [81, 128] on input "14" at bounding box center [72, 129] width 24 height 15
click at [81, 128] on input "15" at bounding box center [72, 129] width 24 height 15
click at [81, 128] on input "16" at bounding box center [72, 129] width 24 height 15
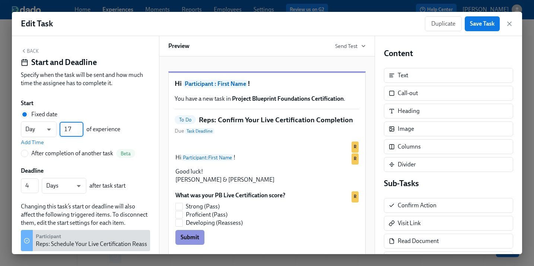
click at [81, 128] on input "17" at bounding box center [72, 129] width 24 height 15
click at [81, 128] on input "18" at bounding box center [72, 129] width 24 height 15
click at [81, 128] on input "19" at bounding box center [72, 129] width 24 height 15
click at [81, 128] on input "20" at bounding box center [72, 129] width 24 height 15
type input "21"
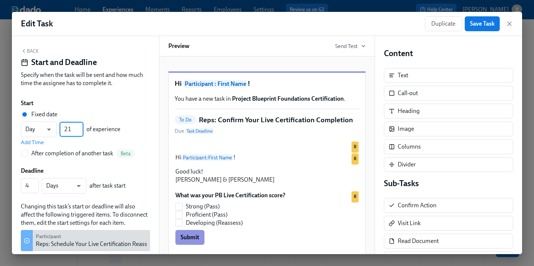
click at [81, 128] on input "21" at bounding box center [72, 129] width 24 height 15
click at [471, 22] on span "Save Task" at bounding box center [482, 23] width 25 height 7
click at [482, 23] on span "Save Task" at bounding box center [482, 23] width 25 height 7
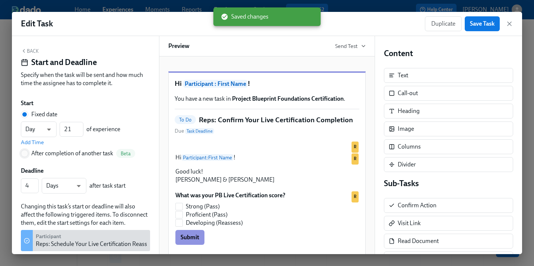
click at [24, 156] on input "After completion of another task Beta" at bounding box center [24, 153] width 7 height 7
radio input "true"
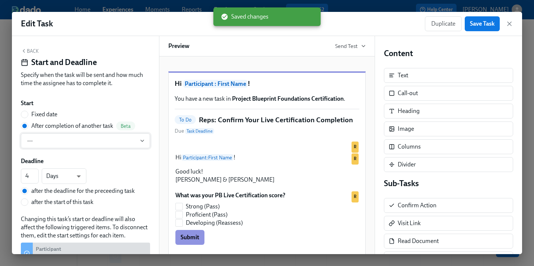
click at [137, 140] on span "---" at bounding box center [85, 140] width 116 height 7
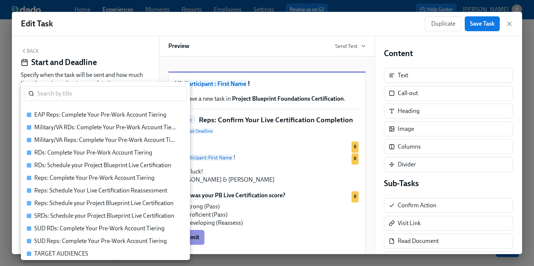
click at [111, 241] on div "SUD Reps: Complete Your Pre-Work Account Tiering" at bounding box center [100, 241] width 132 height 8
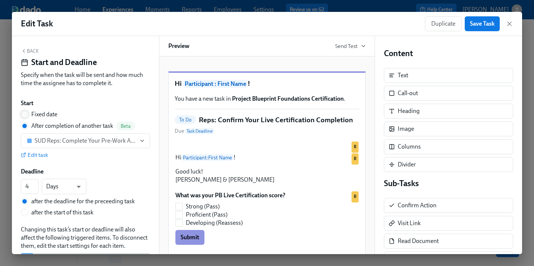
click at [27, 117] on input "Fixed date" at bounding box center [24, 114] width 7 height 7
radio input "true"
radio input "false"
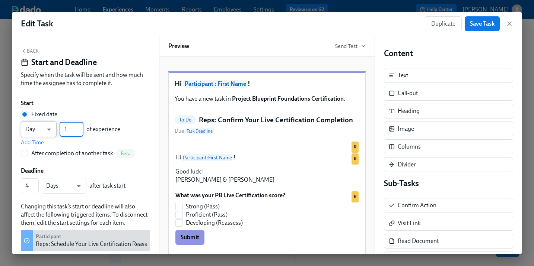
drag, startPoint x: 67, startPoint y: 131, endPoint x: 56, endPoint y: 129, distance: 10.8
click at [56, 129] on div "Day d ​ 1 ​ of experience" at bounding box center [70, 130] width 99 height 16
type input "21"
click at [83, 145] on div "Day d ​ 21 ​ of experience Add Time" at bounding box center [85, 134] width 129 height 25
click at [474, 20] on span "Save Task" at bounding box center [482, 23] width 25 height 7
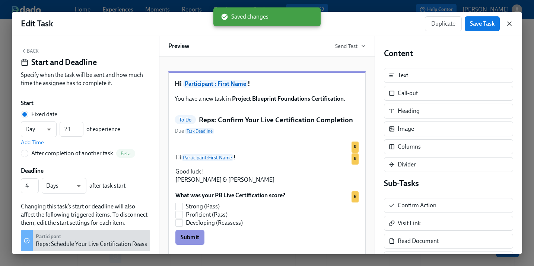
click at [506, 24] on icon "button" at bounding box center [508, 23] width 7 height 7
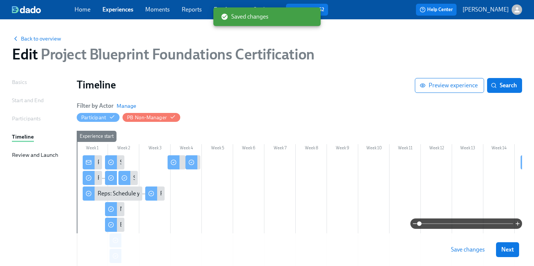
drag, startPoint x: 456, startPoint y: 250, endPoint x: 448, endPoint y: 243, distance: 10.3
click at [456, 250] on span "Save changes" at bounding box center [468, 249] width 34 height 7
